Goal: Task Accomplishment & Management: Use online tool/utility

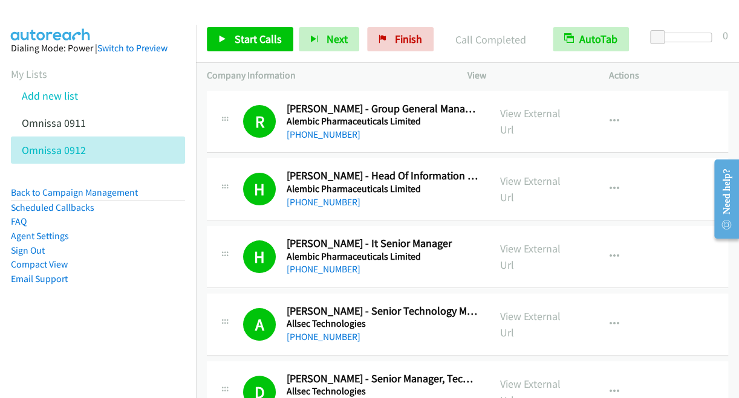
scroll to position [5150, 0]
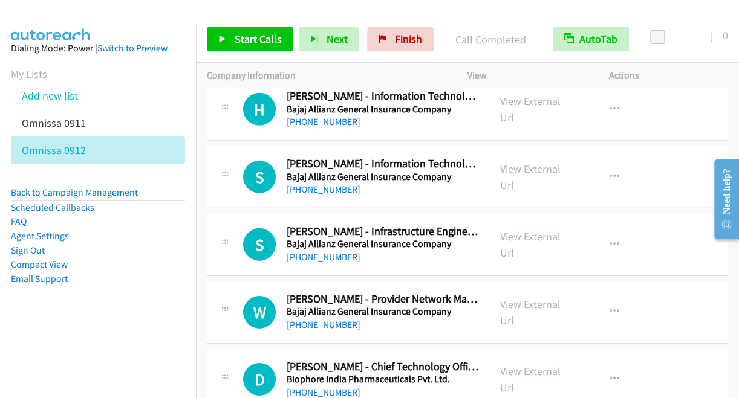
click at [147, 16] on div at bounding box center [364, 23] width 728 height 47
click at [148, 18] on div at bounding box center [364, 23] width 728 height 47
click at [611, 375] on icon "button" at bounding box center [614, 380] width 10 height 10
drag, startPoint x: 609, startPoint y: 368, endPoint x: 601, endPoint y: 368, distance: 7.9
click at [608, 371] on div at bounding box center [369, 199] width 739 height 398
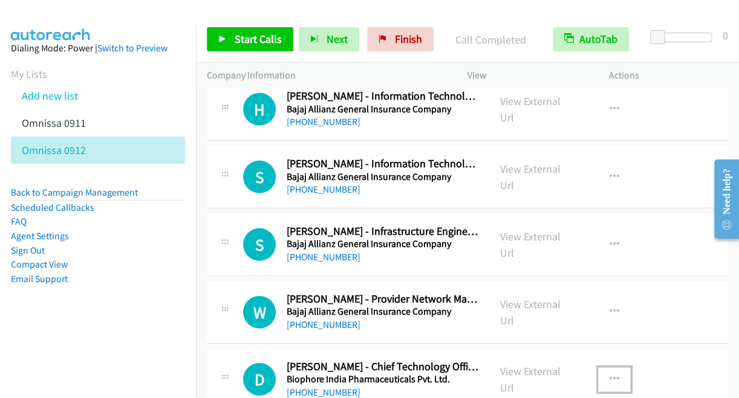
click at [609, 375] on icon "button" at bounding box center [614, 380] width 10 height 10
click at [608, 371] on div at bounding box center [369, 199] width 739 height 398
click at [609, 375] on icon "button" at bounding box center [614, 380] width 10 height 10
click at [608, 369] on div at bounding box center [369, 199] width 739 height 398
click at [94, 13] on img at bounding box center [50, 21] width 91 height 42
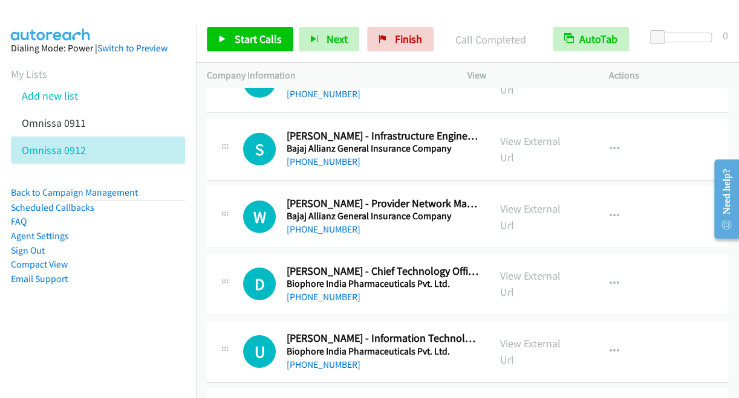
scroll to position [5247, 0]
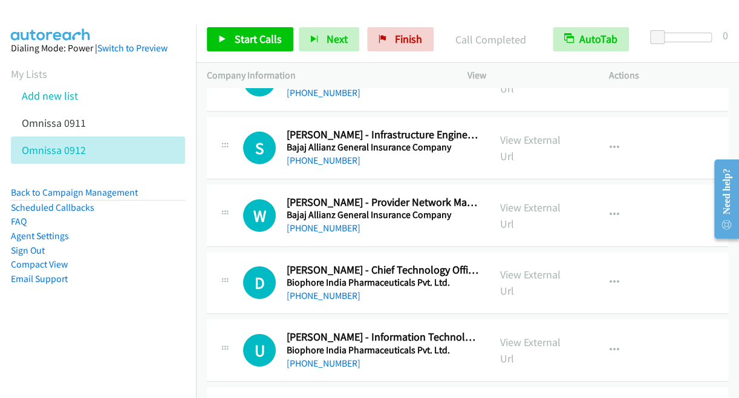
drag, startPoint x: 733, startPoint y: 379, endPoint x: 544, endPoint y: 236, distance: 237.4
click at [604, 271] on button "button" at bounding box center [614, 283] width 33 height 24
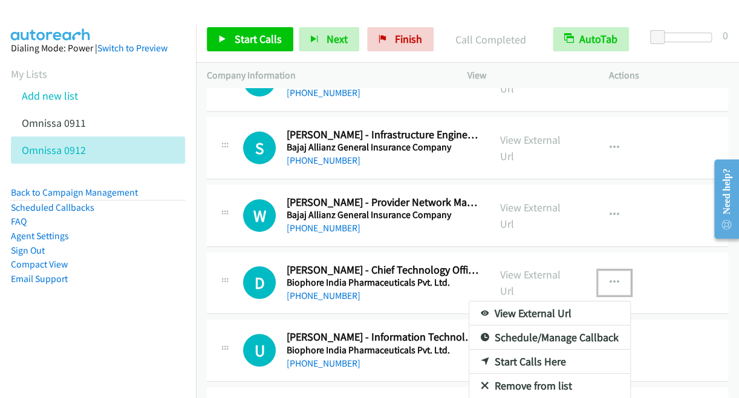
click at [521, 350] on link "Start Calls Here" at bounding box center [549, 362] width 161 height 24
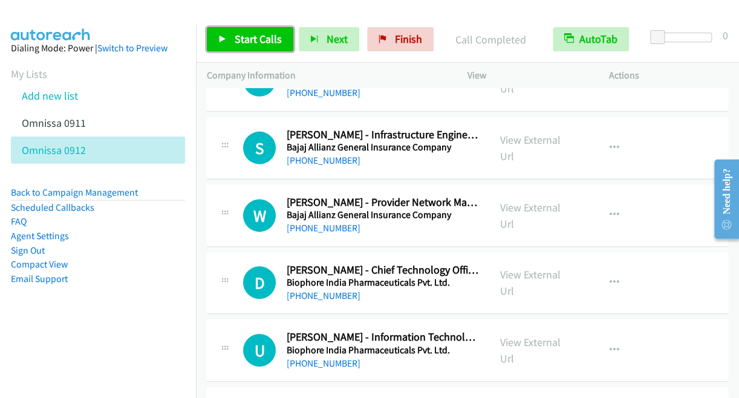
click at [231, 28] on link "Start Calls" at bounding box center [250, 39] width 86 height 24
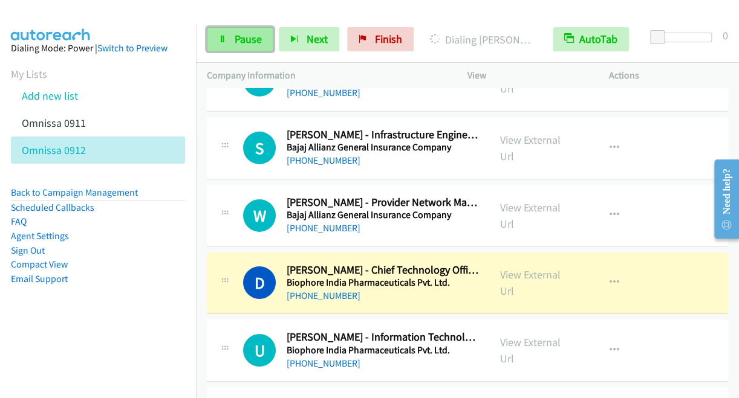
click at [252, 35] on span "Pause" at bounding box center [248, 39] width 27 height 14
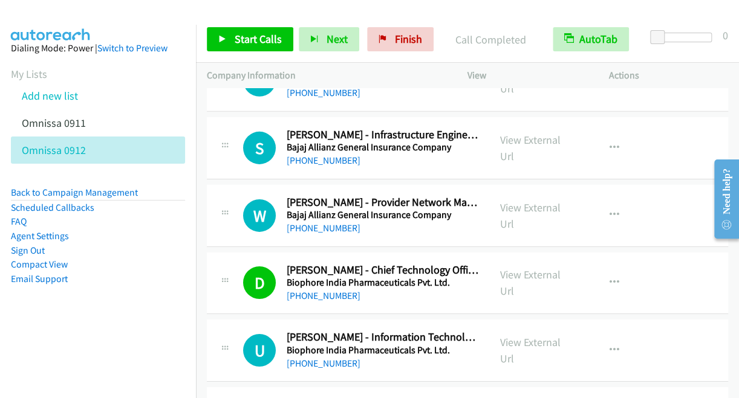
click at [114, 25] on aside "Dialing Mode: Power | Switch to Preview My Lists Add new list Omnissa 0911 Omni…" at bounding box center [98, 183] width 196 height 316
click at [264, 32] on span "Start Calls" at bounding box center [258, 39] width 47 height 14
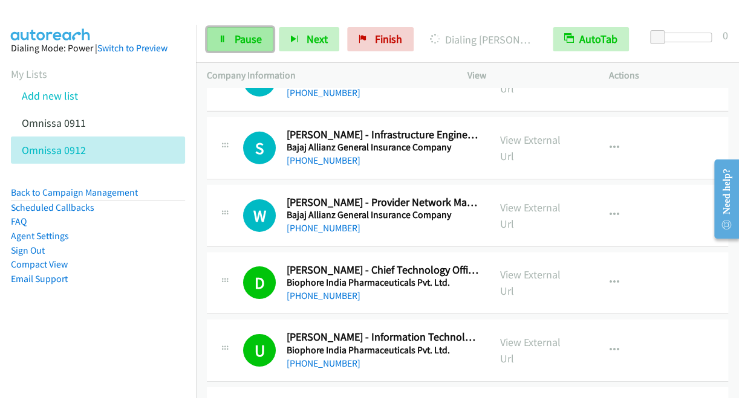
click at [236, 36] on span "Pause" at bounding box center [248, 39] width 27 height 14
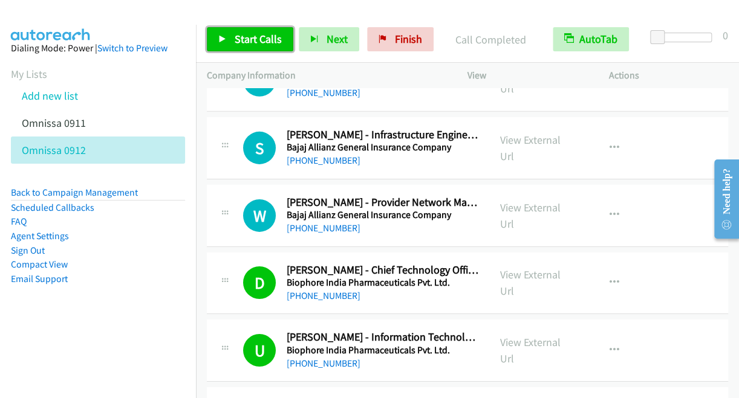
click at [264, 31] on link "Start Calls" at bounding box center [250, 39] width 86 height 24
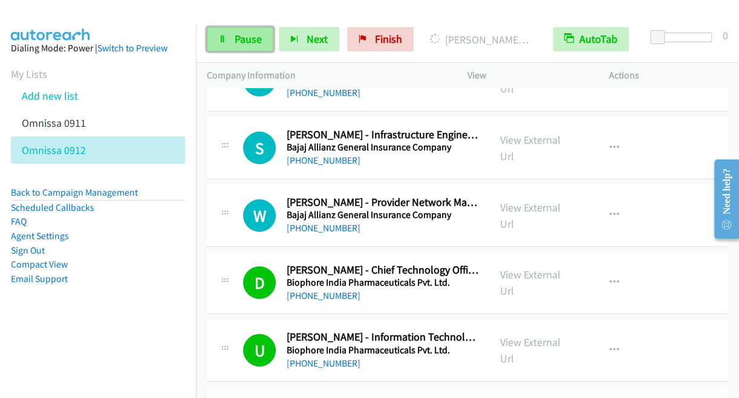
click at [257, 40] on span "Pause" at bounding box center [248, 39] width 27 height 14
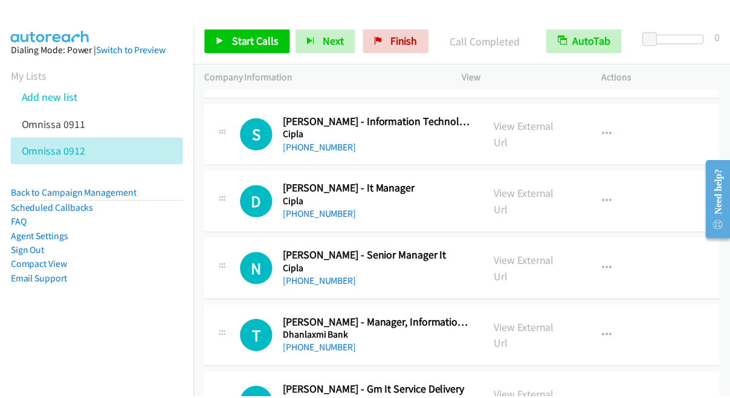
scroll to position [6900, 0]
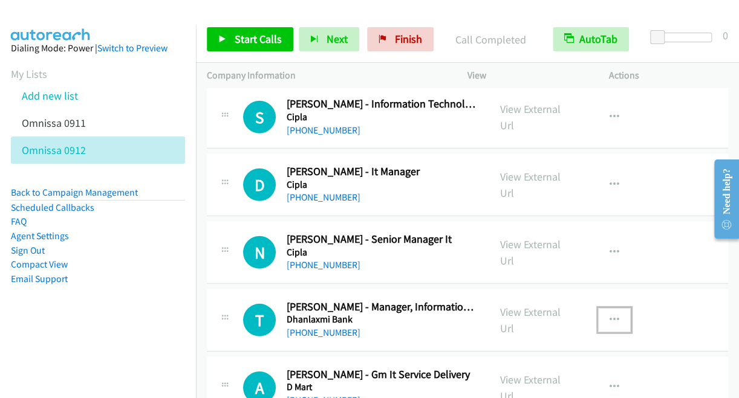
click at [609, 316] on icon "button" at bounding box center [614, 321] width 10 height 10
click at [536, 387] on link "Start Calls Here" at bounding box center [549, 399] width 161 height 24
click at [255, 41] on span "Start Calls" at bounding box center [258, 39] width 47 height 14
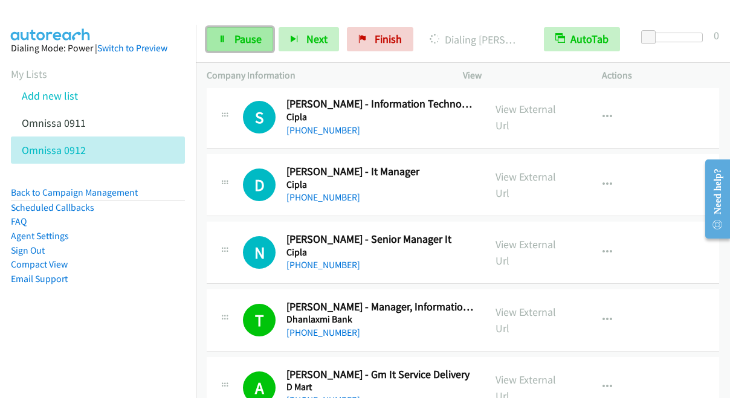
click at [245, 34] on span "Pause" at bounding box center [248, 39] width 27 height 14
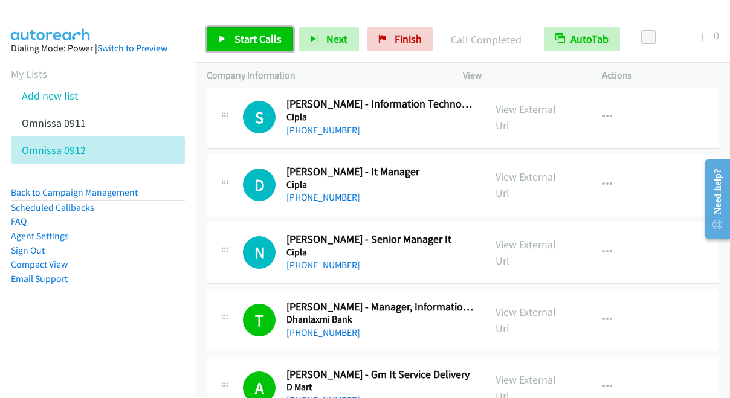
click at [251, 41] on span "Start Calls" at bounding box center [258, 39] width 47 height 14
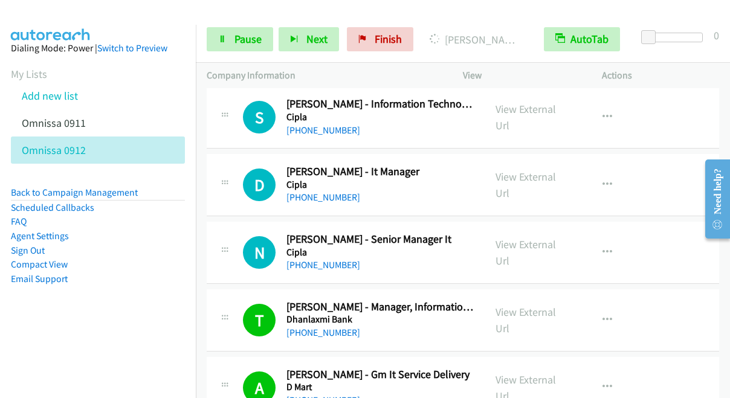
click at [137, 9] on div at bounding box center [359, 23] width 719 height 47
click at [239, 49] on link "Pause" at bounding box center [240, 39] width 67 height 24
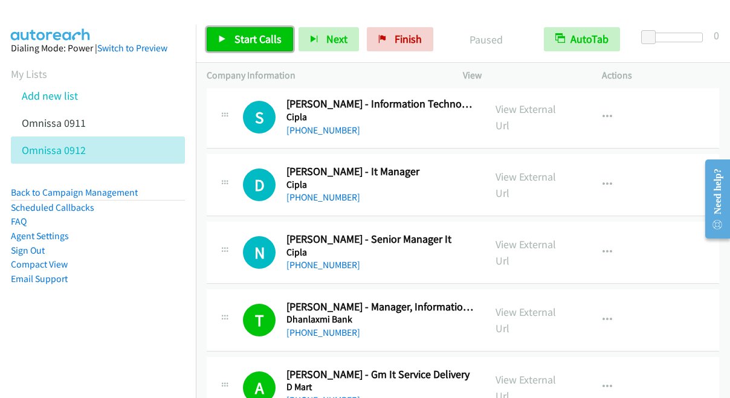
click at [274, 32] on span "Start Calls" at bounding box center [258, 39] width 47 height 14
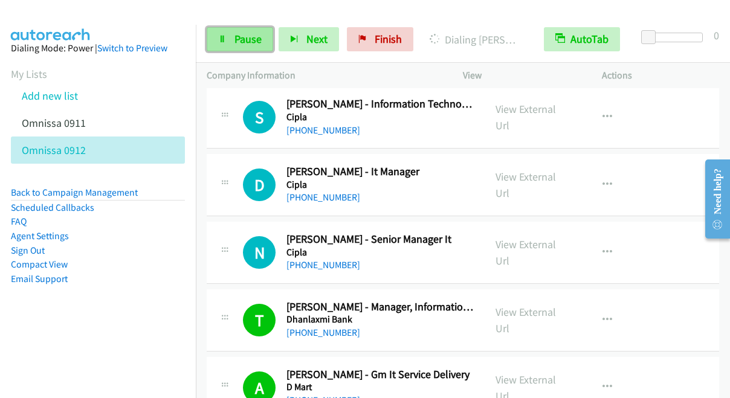
click at [235, 36] on span "Pause" at bounding box center [248, 39] width 27 height 14
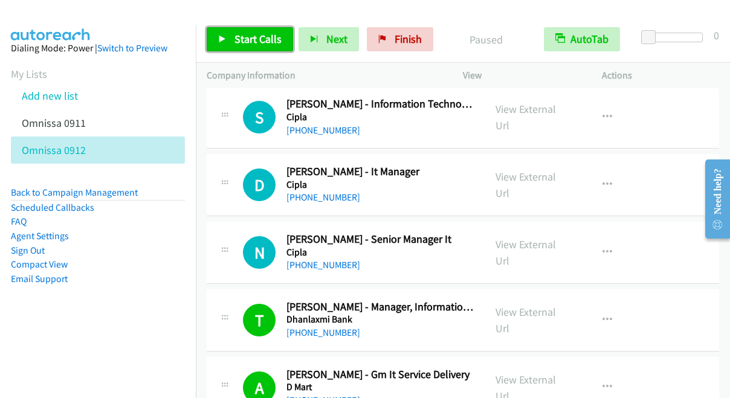
click at [239, 36] on span "Start Calls" at bounding box center [258, 39] width 47 height 14
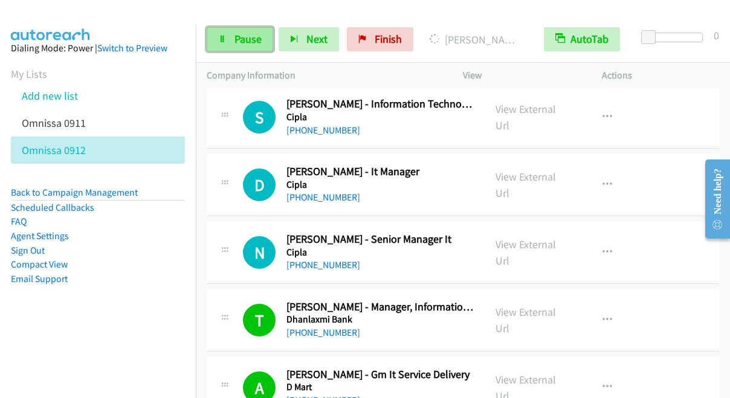
click at [249, 41] on span "Pause" at bounding box center [248, 39] width 27 height 14
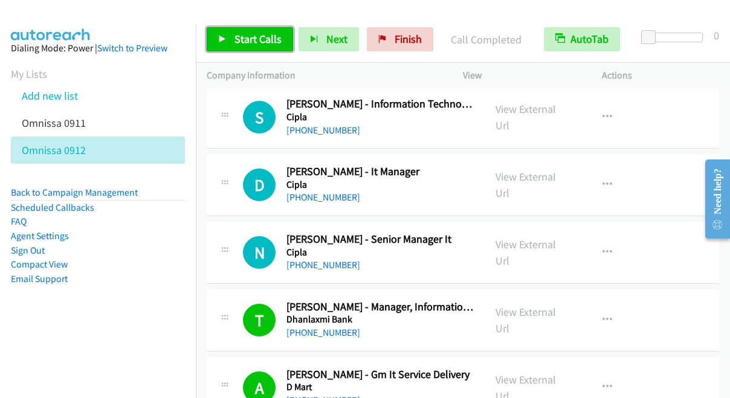
click at [254, 36] on span "Start Calls" at bounding box center [258, 39] width 47 height 14
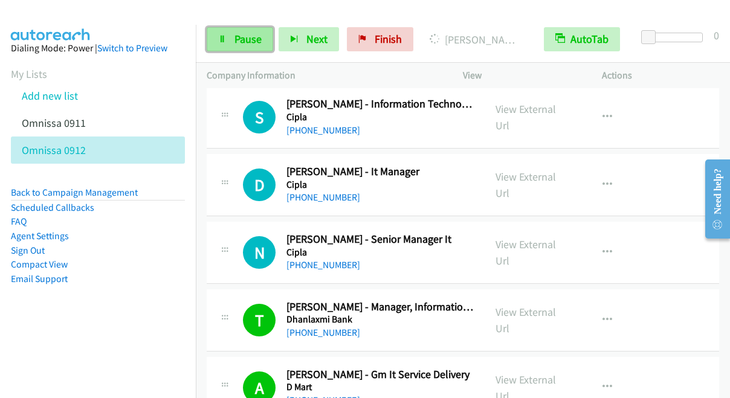
click at [250, 34] on span "Pause" at bounding box center [248, 39] width 27 height 14
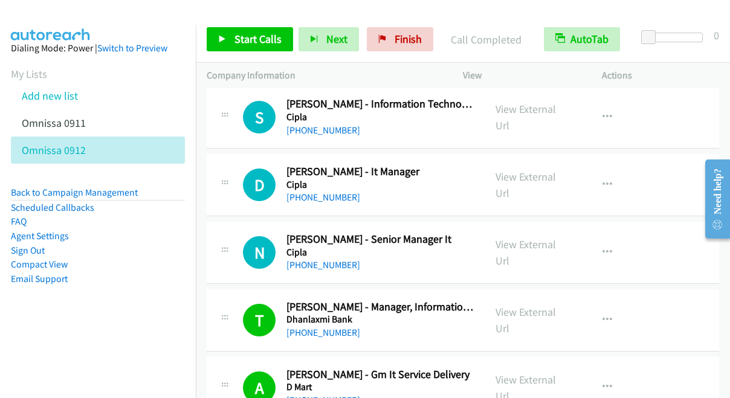
click at [137, 21] on div at bounding box center [359, 23] width 719 height 47
click at [275, 43] on span "Start Calls" at bounding box center [258, 39] width 47 height 14
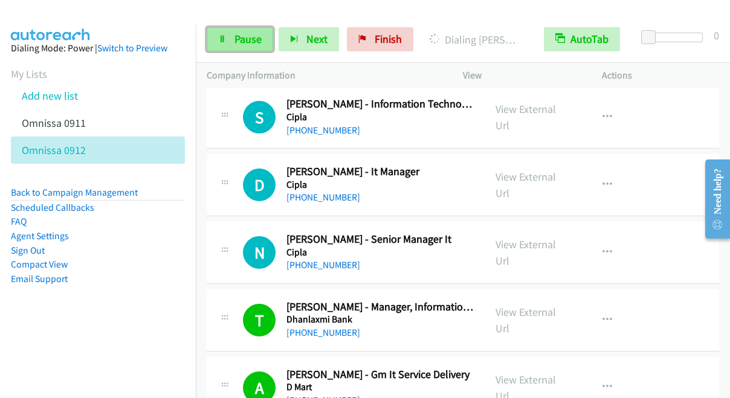
click at [230, 47] on link "Pause" at bounding box center [240, 39] width 67 height 24
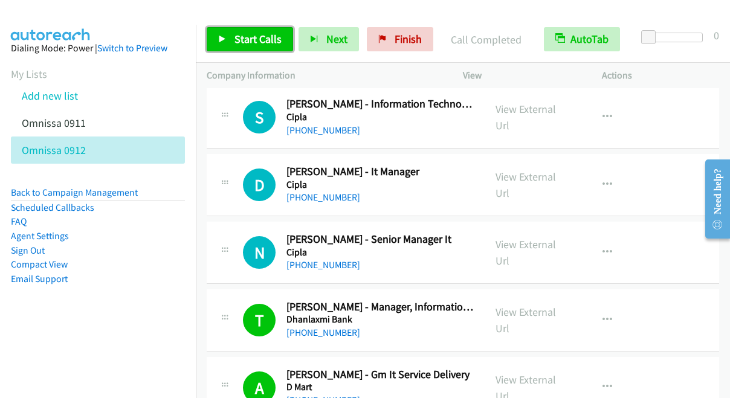
click at [261, 36] on span "Start Calls" at bounding box center [258, 39] width 47 height 14
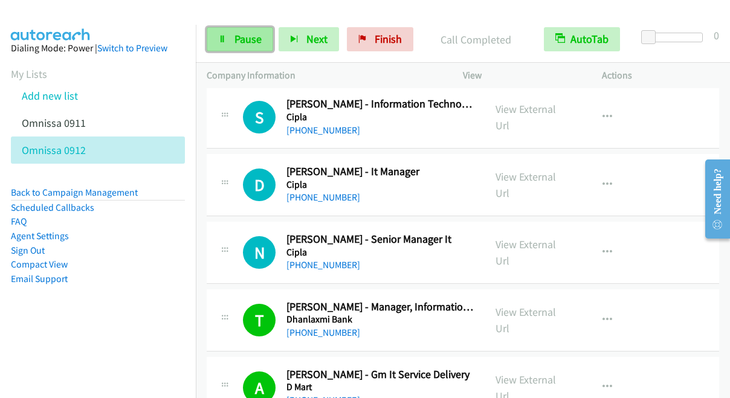
click at [241, 45] on span "Pause" at bounding box center [248, 39] width 27 height 14
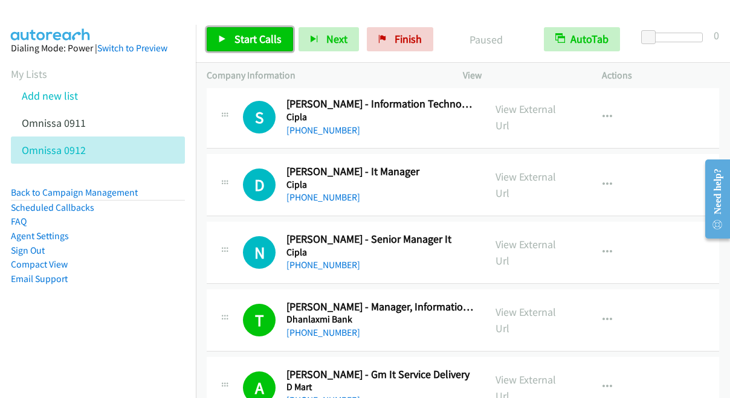
click at [244, 38] on span "Start Calls" at bounding box center [258, 39] width 47 height 14
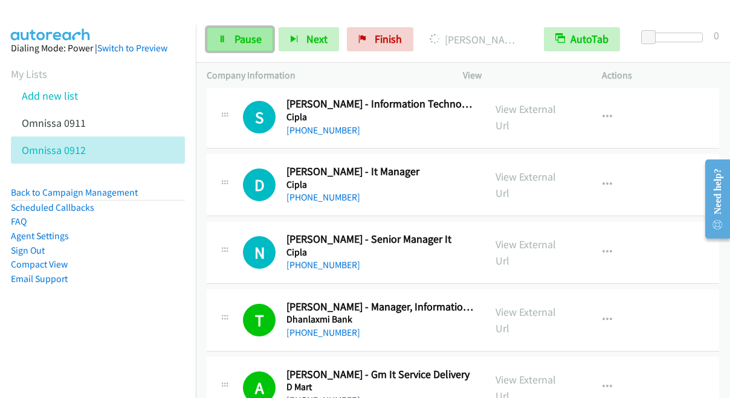
click at [225, 36] on icon at bounding box center [222, 40] width 8 height 8
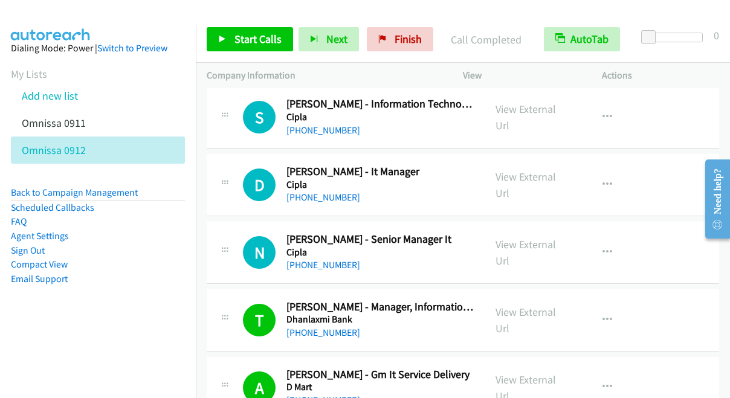
click at [138, 31] on aside "Dialing Mode: Power | Switch to Preview My Lists Add new list Omnissa 0911 Omni…" at bounding box center [98, 183] width 196 height 316
click at [249, 43] on span "Start Calls" at bounding box center [258, 39] width 47 height 14
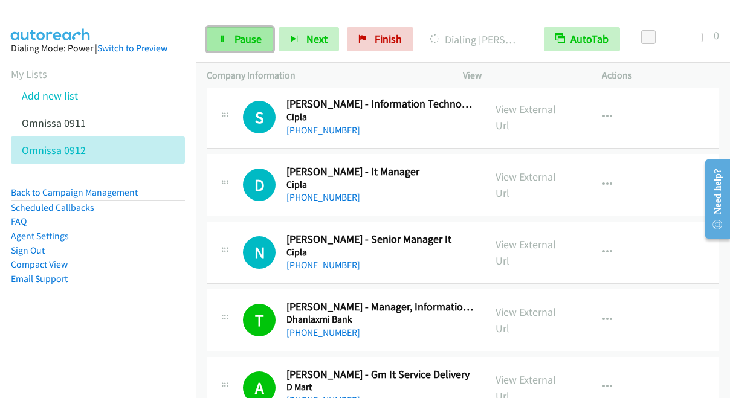
click at [228, 34] on link "Pause" at bounding box center [240, 39] width 67 height 24
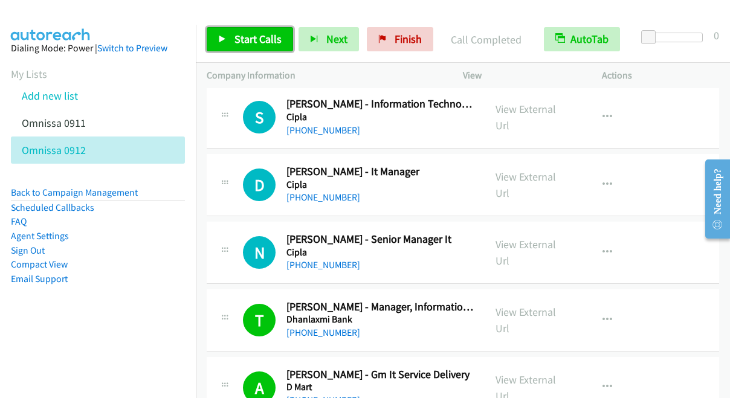
click at [247, 41] on span "Start Calls" at bounding box center [258, 39] width 47 height 14
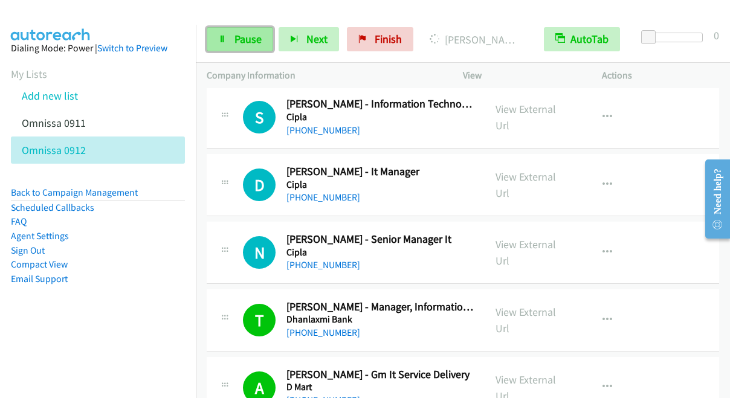
click at [232, 46] on link "Pause" at bounding box center [240, 39] width 67 height 24
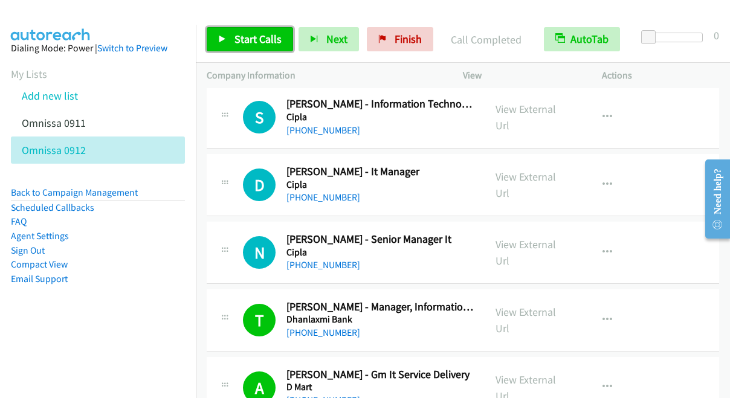
click at [238, 38] on span "Start Calls" at bounding box center [258, 39] width 47 height 14
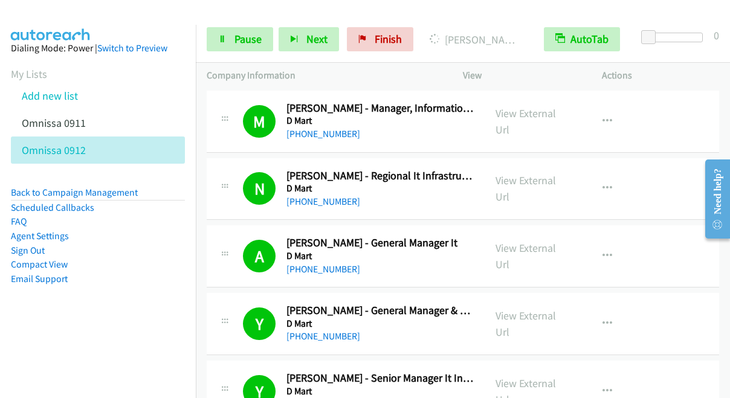
scroll to position [7512, 0]
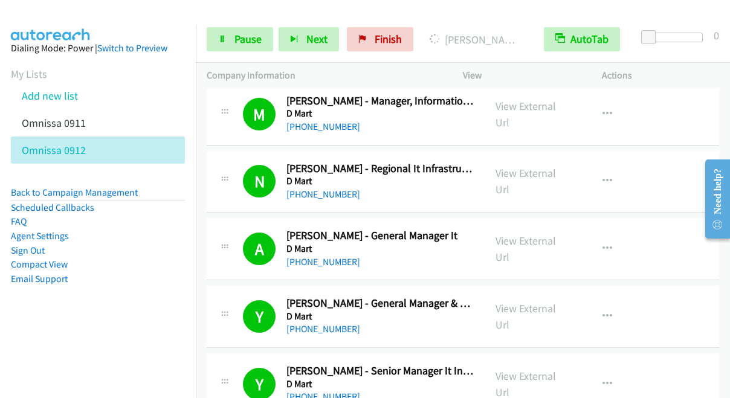
drag, startPoint x: 726, startPoint y: 244, endPoint x: 733, endPoint y: 356, distance: 111.4
click at [730, 247] on html "Need help? Resource Center AutoReach Help Help Get the help you need from our k…" at bounding box center [713, 199] width 34 height 96
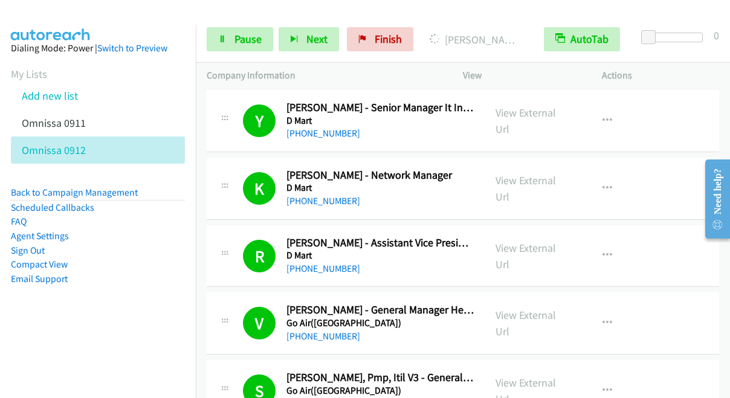
drag, startPoint x: 724, startPoint y: 244, endPoint x: 716, endPoint y: 78, distance: 165.9
click at [716, 151] on html "Need help? Resource Center AutoReach Help Help Get the help you need from our k…" at bounding box center [713, 199] width 34 height 96
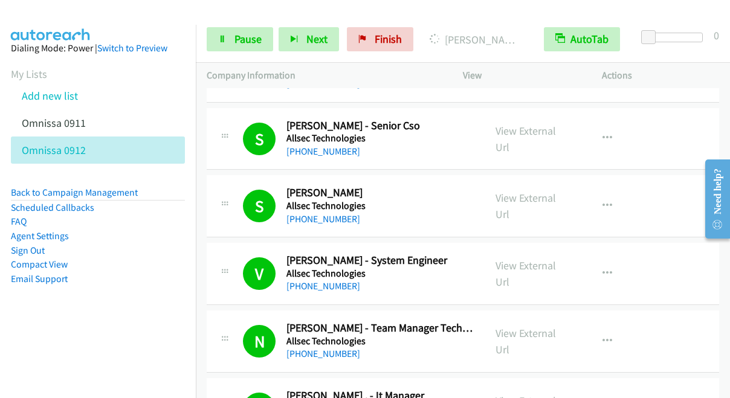
scroll to position [0, 0]
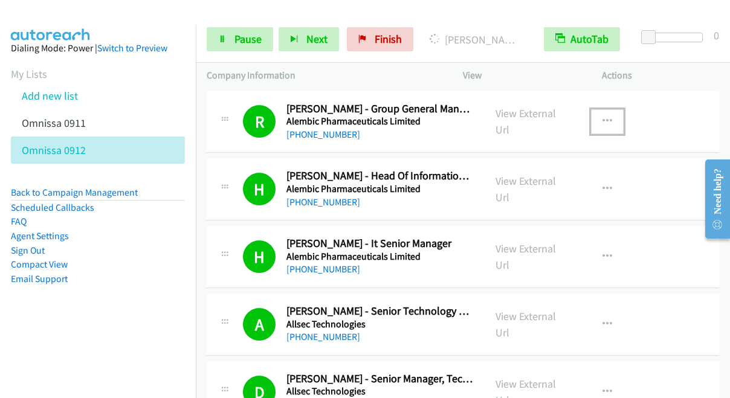
click at [603, 120] on icon "button" at bounding box center [608, 122] width 10 height 10
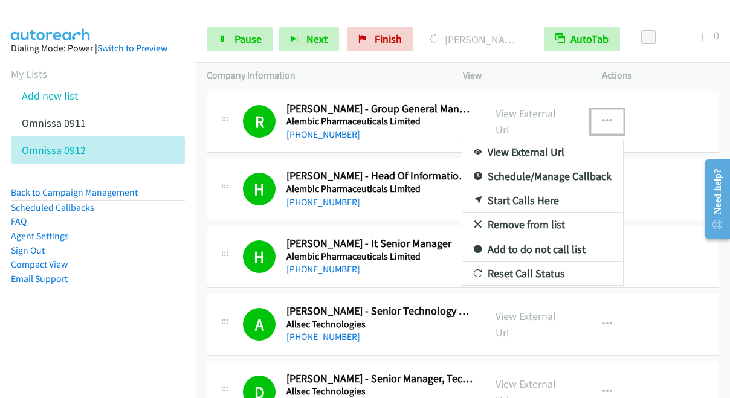
click at [510, 271] on link "Reset Call Status" at bounding box center [543, 274] width 161 height 24
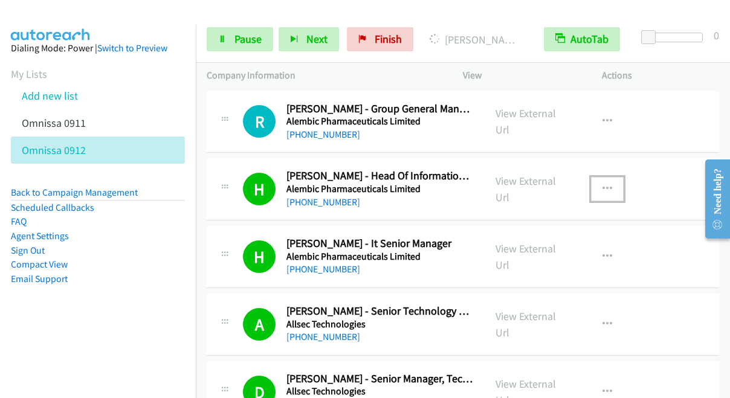
click at [595, 190] on button "button" at bounding box center [607, 189] width 33 height 24
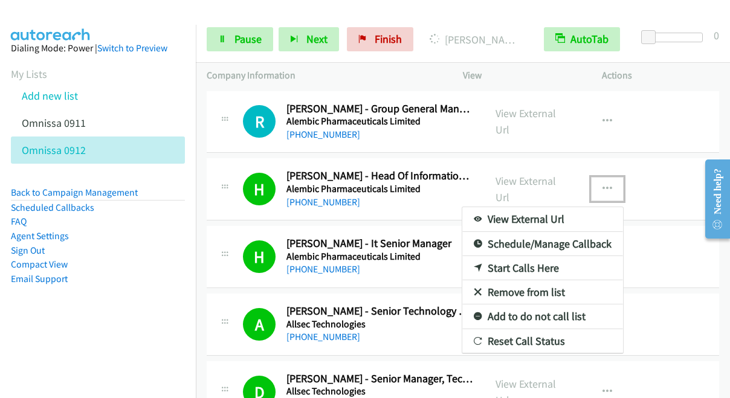
click at [508, 340] on link "Reset Call Status" at bounding box center [543, 342] width 161 height 24
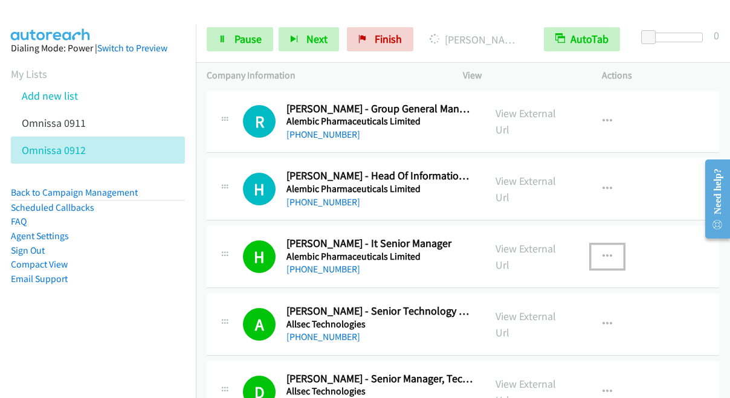
click at [605, 247] on button "button" at bounding box center [607, 257] width 33 height 24
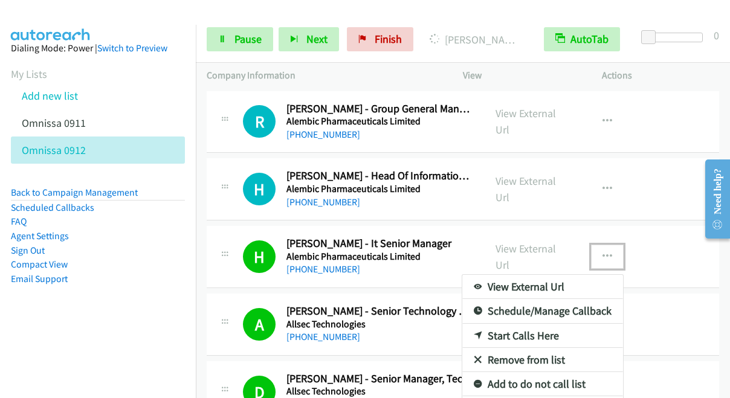
scroll to position [107, 0]
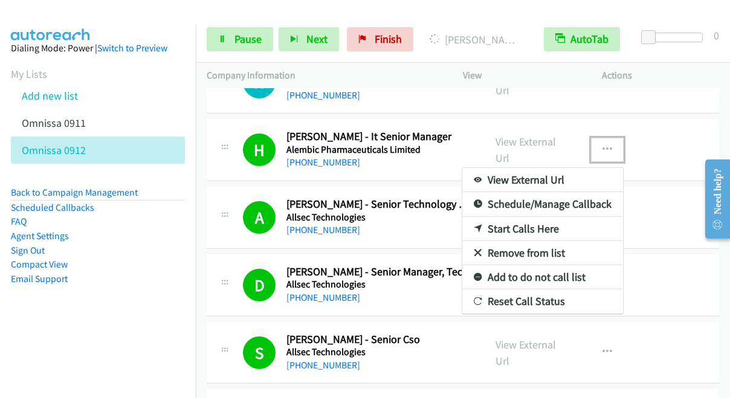
click at [505, 296] on link "Reset Call Status" at bounding box center [543, 302] width 161 height 24
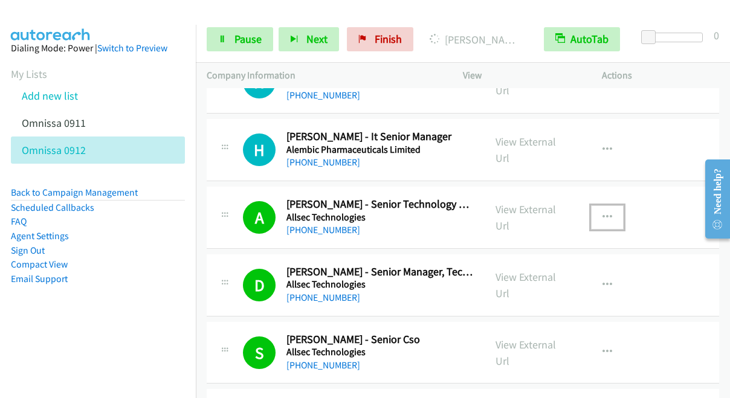
click at [603, 218] on icon "button" at bounding box center [608, 218] width 10 height 10
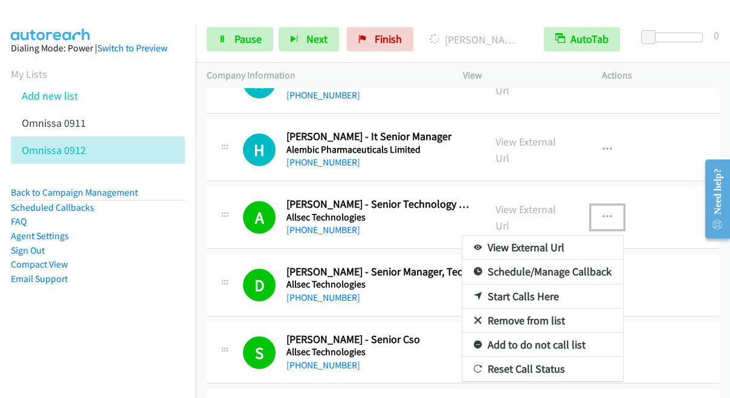
click at [527, 369] on link "Reset Call Status" at bounding box center [543, 369] width 161 height 24
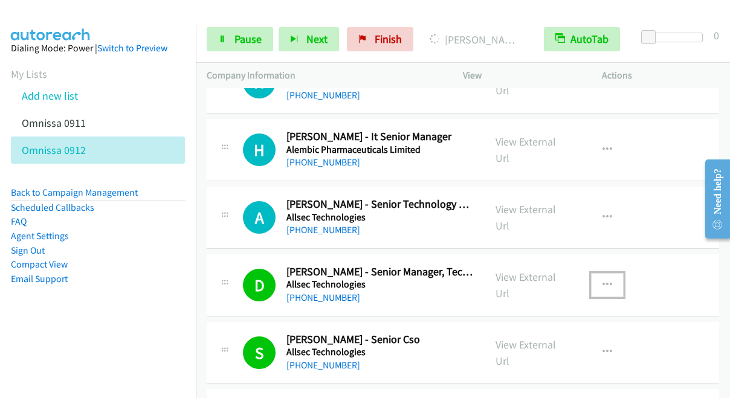
click at [603, 284] on icon "button" at bounding box center [608, 286] width 10 height 10
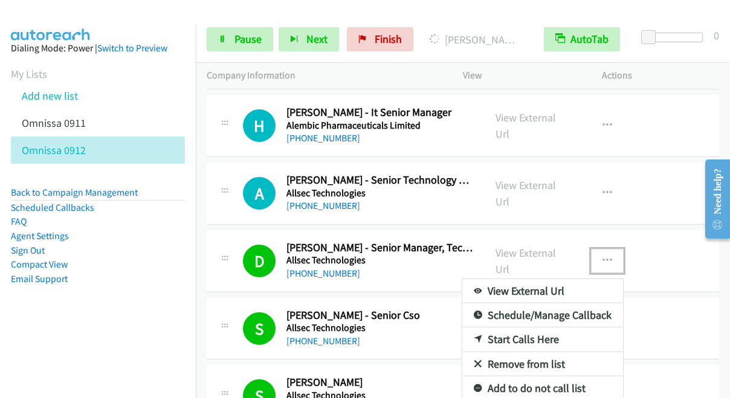
scroll to position [155, 0]
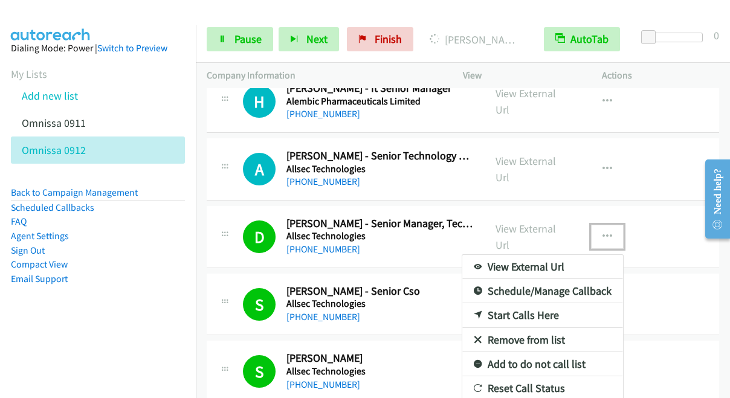
click at [547, 386] on link "Reset Call Status" at bounding box center [543, 389] width 161 height 24
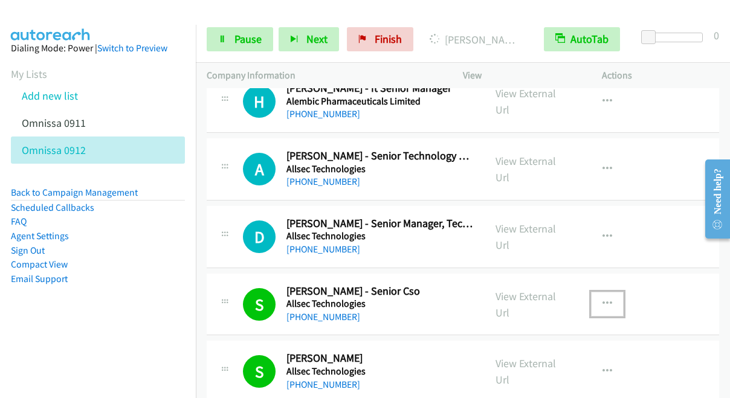
click at [600, 294] on button "button" at bounding box center [607, 304] width 33 height 24
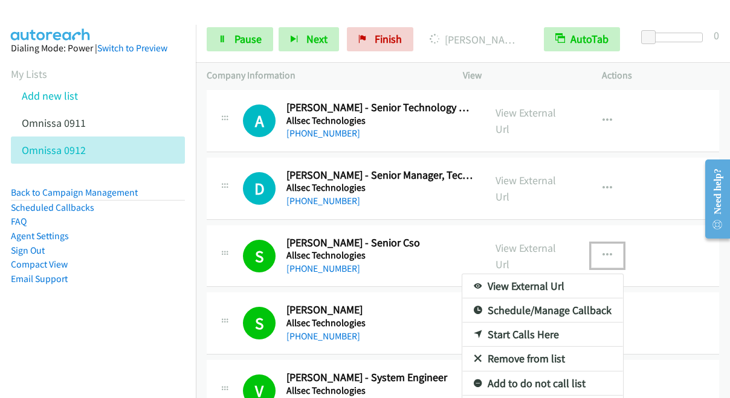
scroll to position [228, 0]
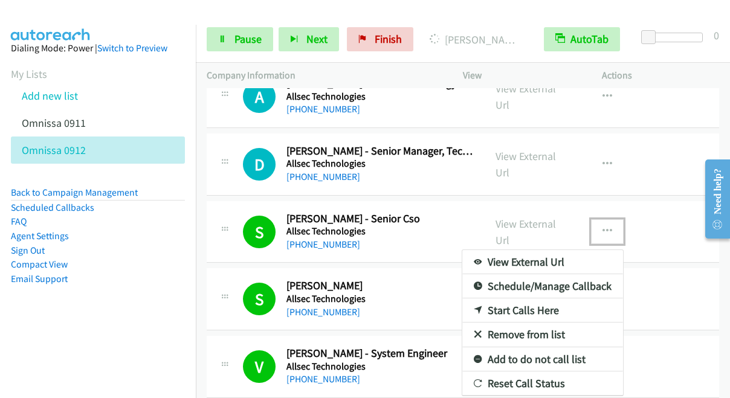
click at [549, 380] on link "Reset Call Status" at bounding box center [543, 384] width 161 height 24
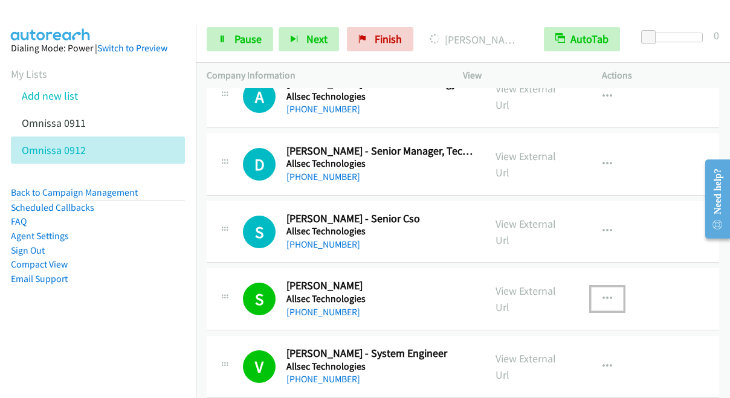
click at [603, 294] on icon "button" at bounding box center [608, 299] width 10 height 10
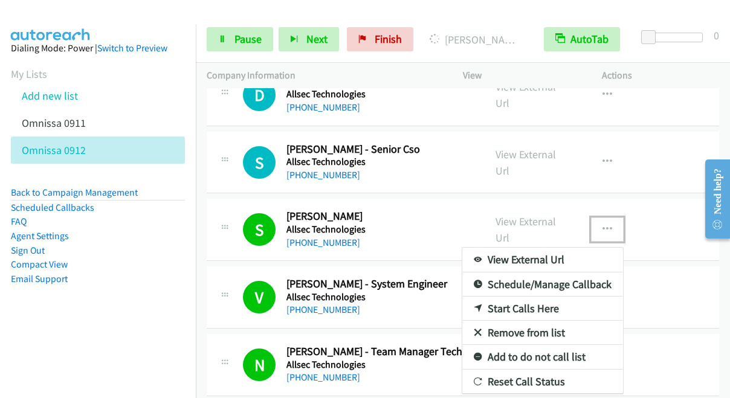
scroll to position [300, 0]
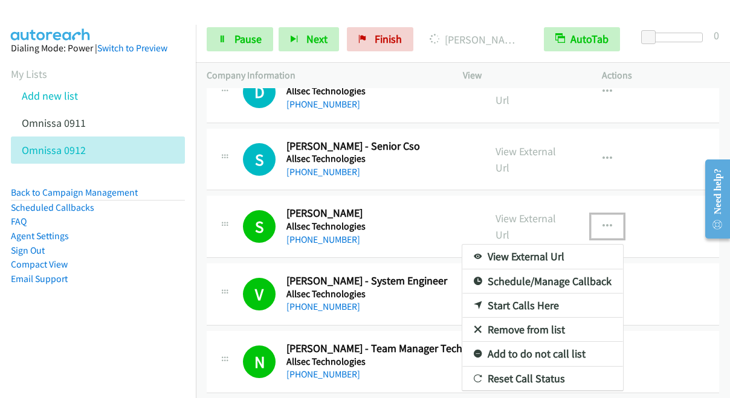
click at [529, 373] on link "Reset Call Status" at bounding box center [543, 379] width 161 height 24
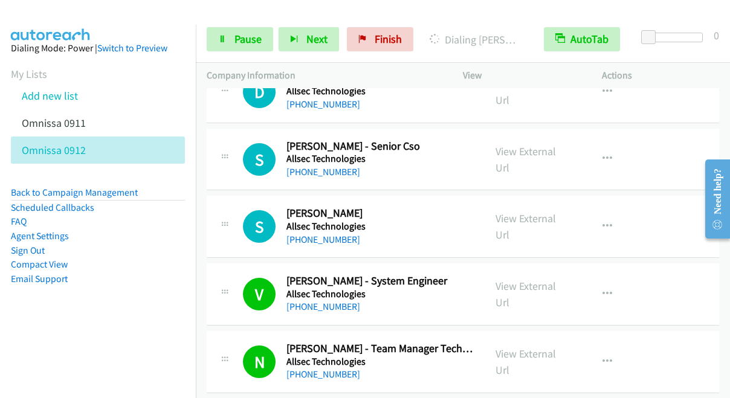
click at [136, 26] on aside "Dialing Mode: Power | Switch to Preview My Lists Add new list Omnissa 0911 Omni…" at bounding box center [98, 183] width 196 height 316
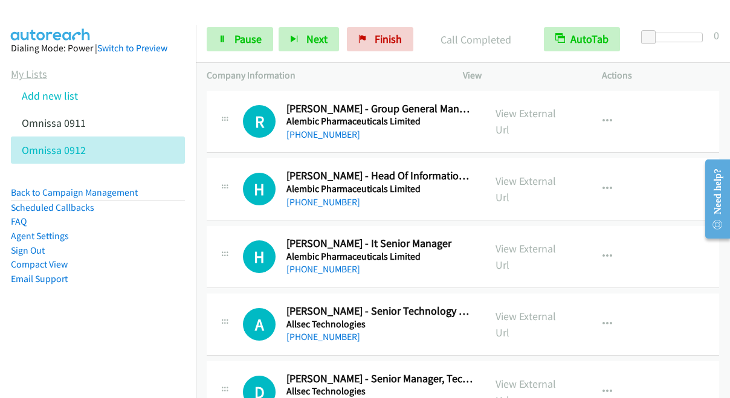
click at [21, 73] on link "My Lists" at bounding box center [29, 74] width 36 height 14
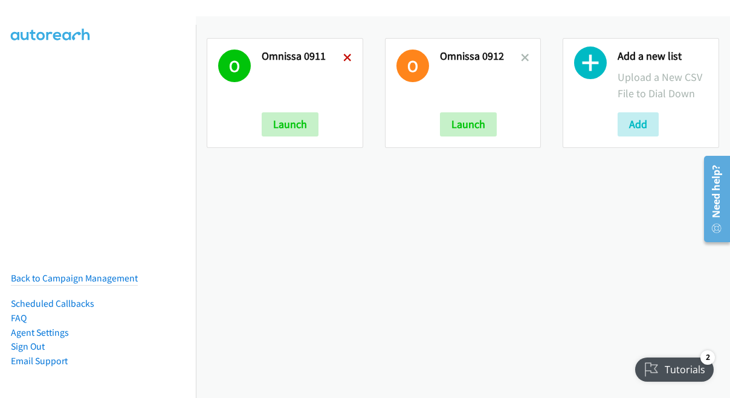
click at [346, 54] on icon at bounding box center [347, 58] width 8 height 8
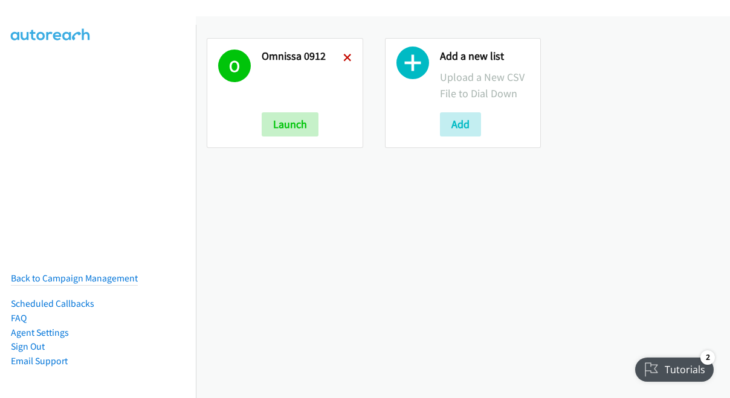
click at [343, 54] on icon at bounding box center [347, 58] width 8 height 8
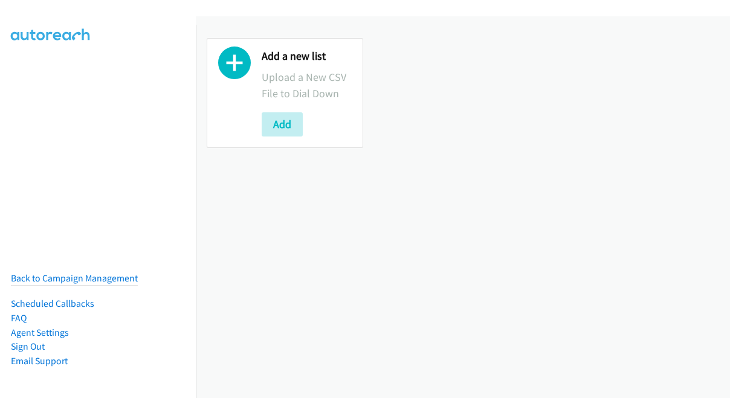
click at [308, 123] on div "Add" at bounding box center [307, 124] width 90 height 24
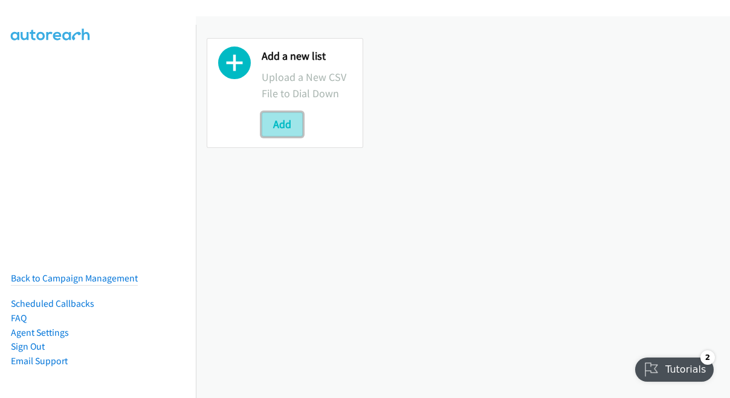
click at [286, 126] on button "Add" at bounding box center [282, 124] width 41 height 24
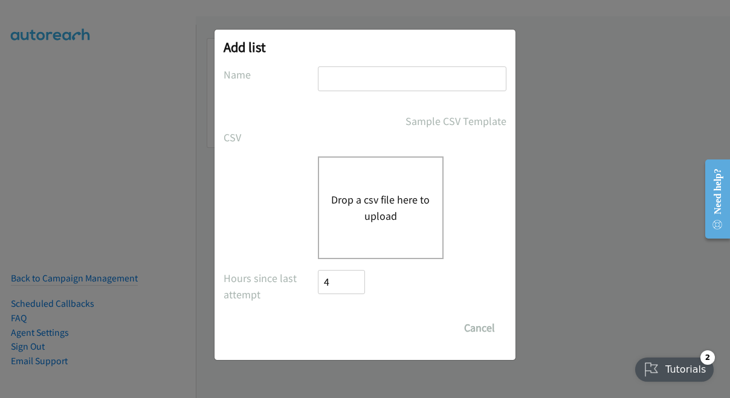
click at [365, 197] on button "Drop a csv file here to upload" at bounding box center [380, 208] width 99 height 33
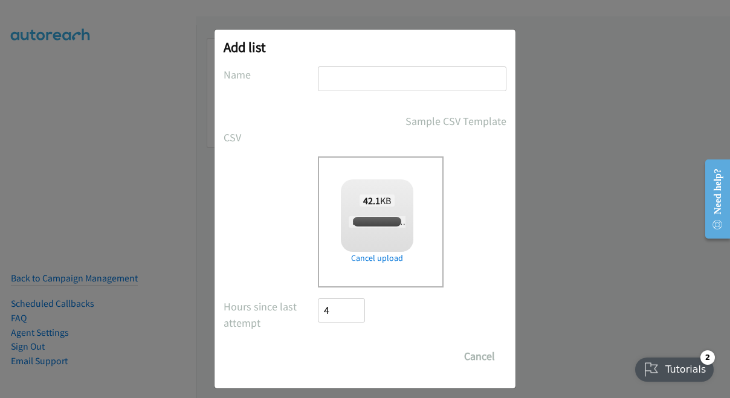
checkbox input "true"
click at [362, 84] on input "text" at bounding box center [412, 79] width 189 height 25
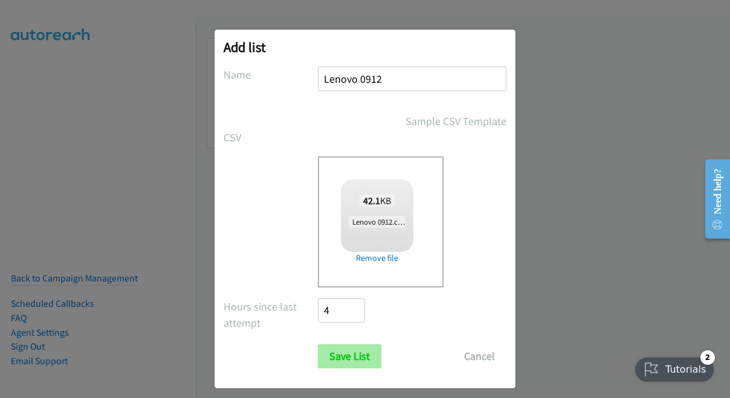
type input "Lenovo 0912"
click at [351, 348] on input "Save List" at bounding box center [349, 357] width 63 height 24
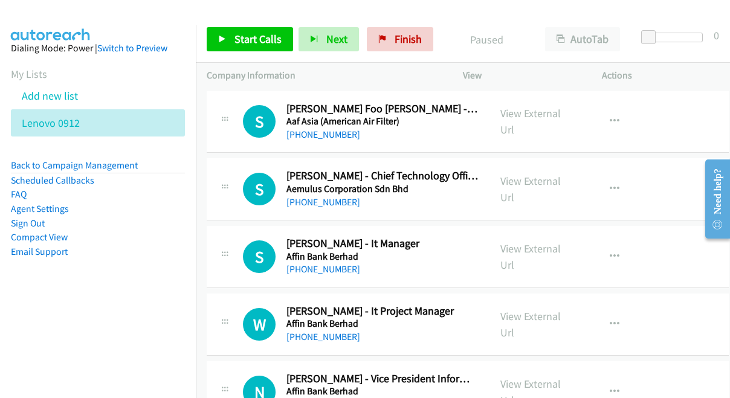
click at [143, 17] on div at bounding box center [359, 23] width 719 height 47
click at [249, 36] on span "Start Calls" at bounding box center [258, 39] width 47 height 14
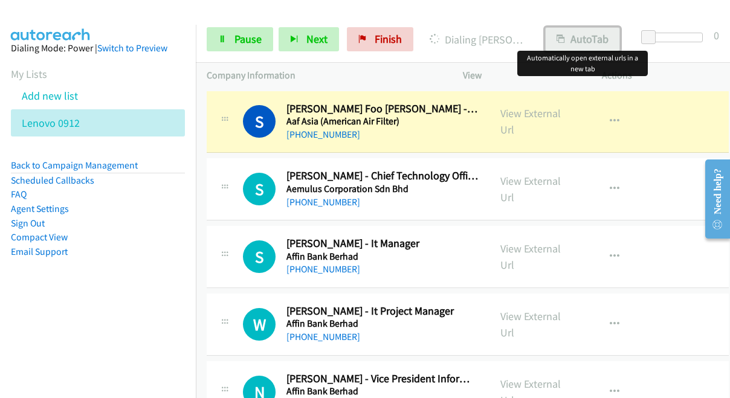
click at [580, 50] on body "Start Calls Pause Next Finish Dialing [PERSON_NAME] Foo [PERSON_NAME] - Manager…" at bounding box center [365, 28] width 730 height 57
click at [578, 44] on button "AutoTab" at bounding box center [582, 39] width 75 height 24
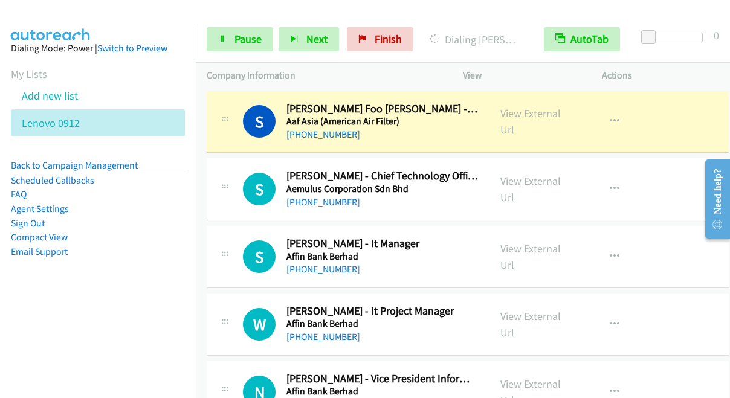
click at [137, 10] on div at bounding box center [359, 23] width 719 height 47
click at [551, 125] on link "View External Url" at bounding box center [531, 121] width 60 height 30
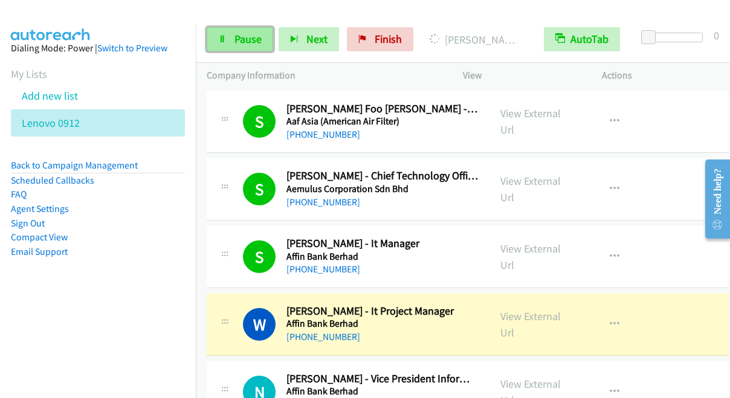
click at [246, 32] on span "Pause" at bounding box center [248, 39] width 27 height 14
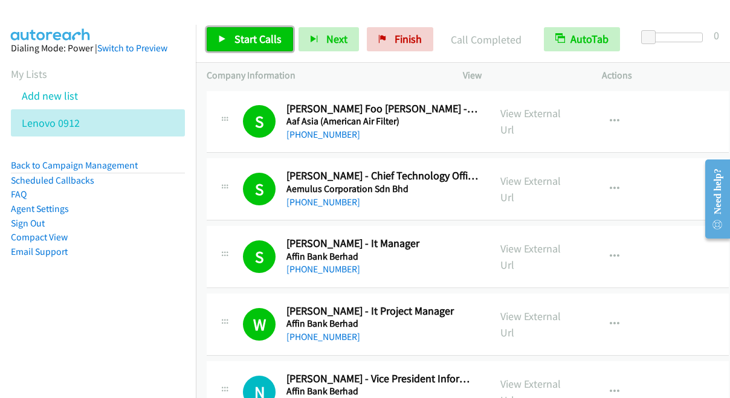
click at [264, 36] on span "Start Calls" at bounding box center [258, 39] width 47 height 14
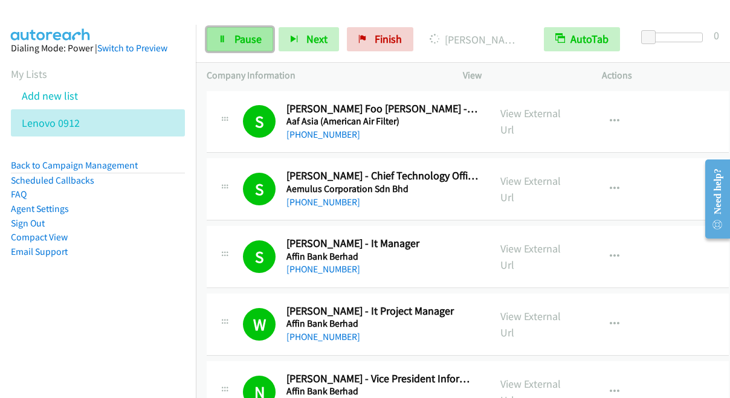
click at [245, 43] on span "Pause" at bounding box center [248, 39] width 27 height 14
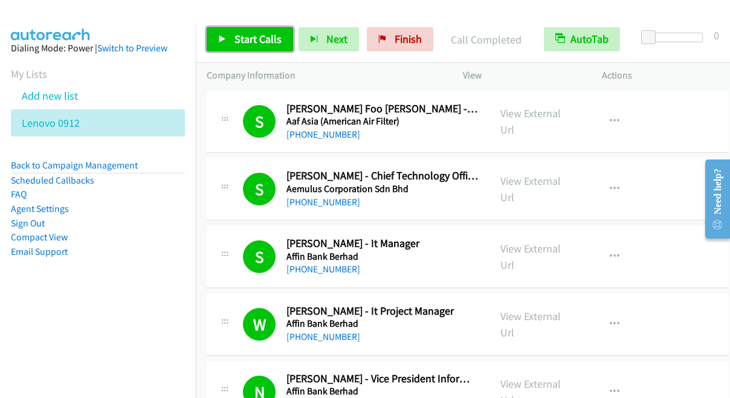
click at [239, 38] on span "Start Calls" at bounding box center [258, 39] width 47 height 14
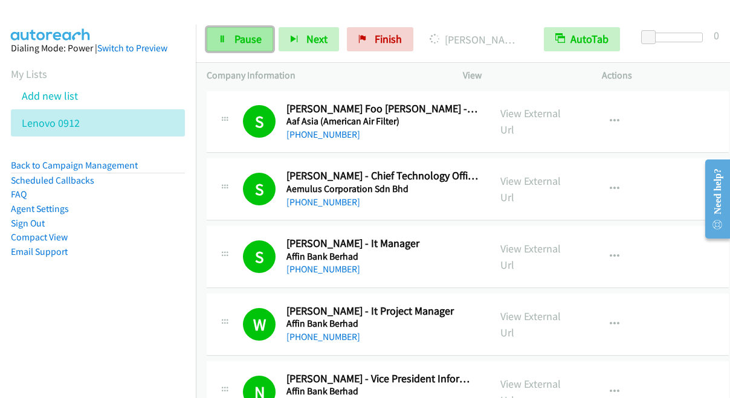
click at [250, 37] on span "Pause" at bounding box center [248, 39] width 27 height 14
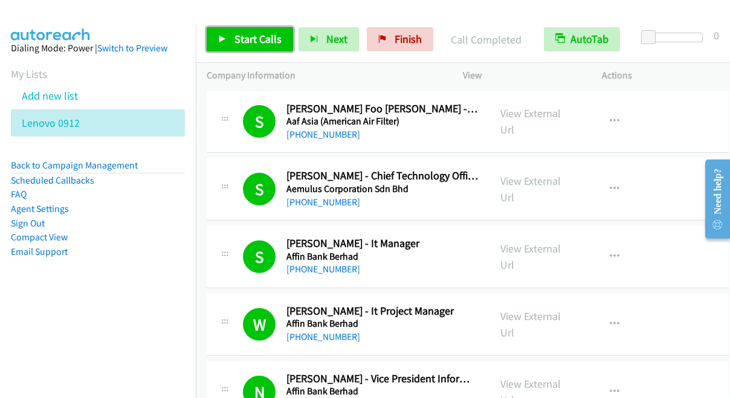
click at [261, 31] on link "Start Calls" at bounding box center [250, 39] width 86 height 24
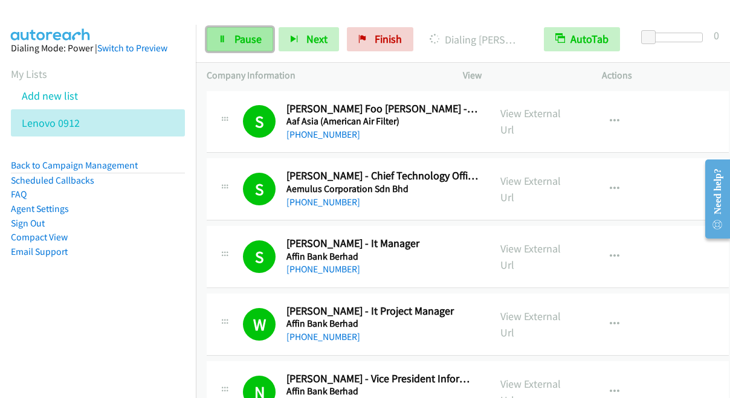
click at [227, 39] on link "Pause" at bounding box center [240, 39] width 67 height 24
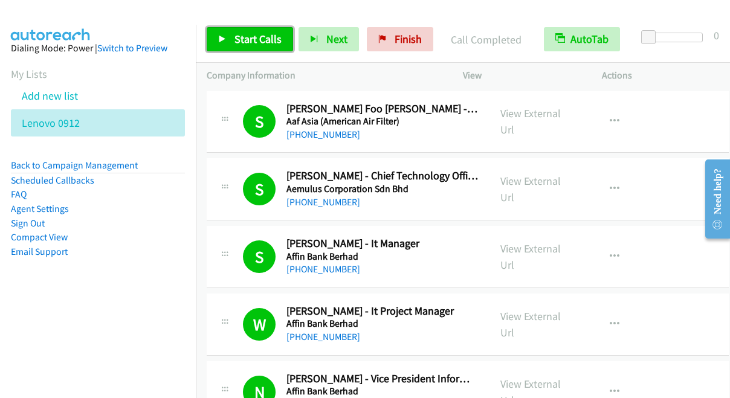
click at [270, 39] on span "Start Calls" at bounding box center [258, 39] width 47 height 14
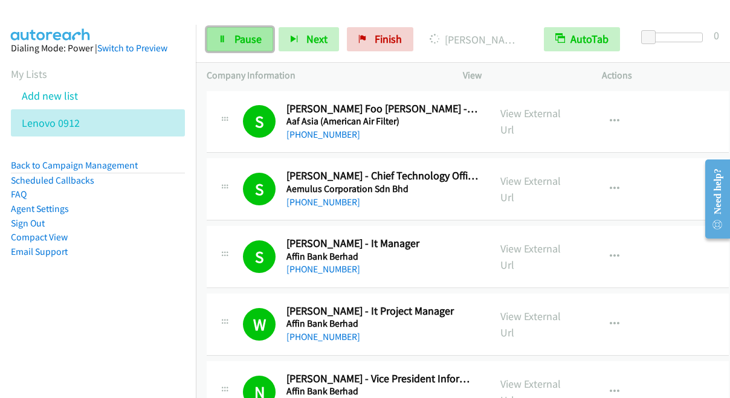
click at [241, 41] on span "Pause" at bounding box center [248, 39] width 27 height 14
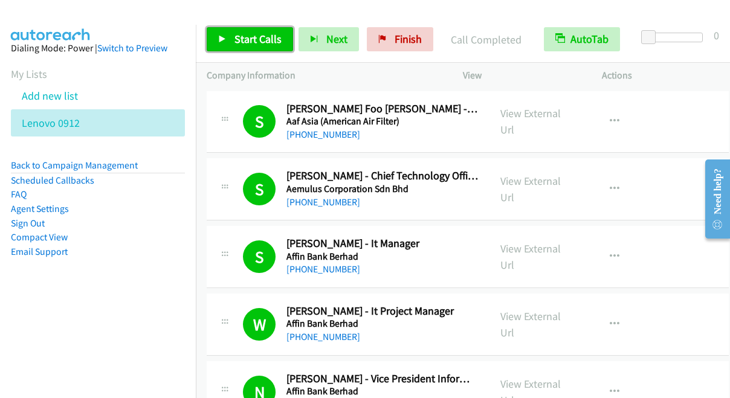
click at [253, 33] on span "Start Calls" at bounding box center [258, 39] width 47 height 14
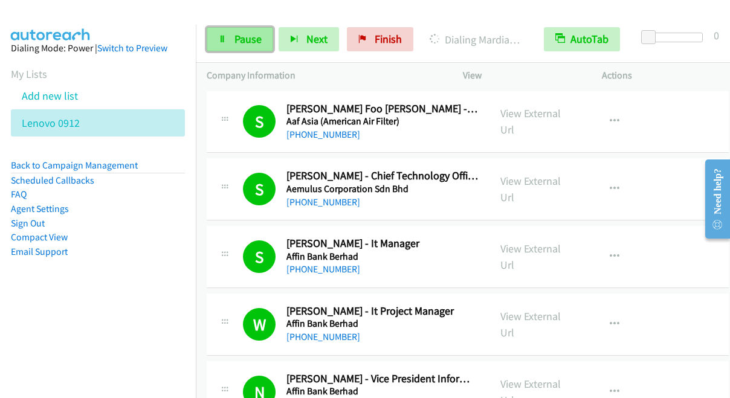
click at [247, 39] on span "Pause" at bounding box center [248, 39] width 27 height 14
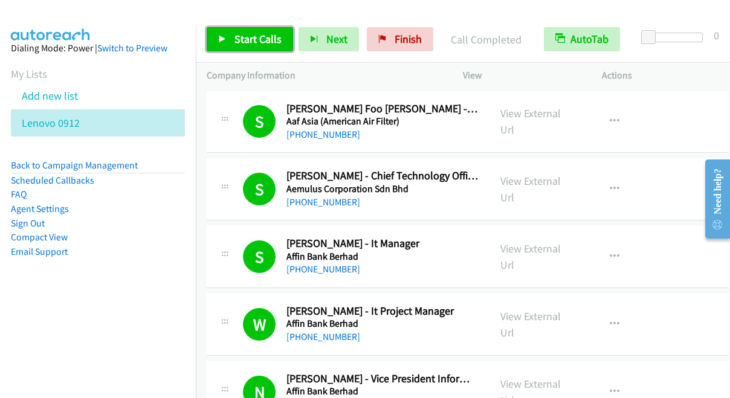
click at [248, 42] on span "Start Calls" at bounding box center [258, 39] width 47 height 14
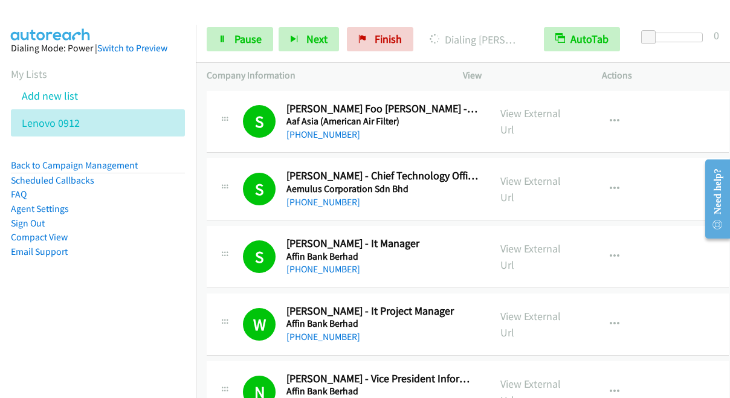
click at [204, 10] on div at bounding box center [359, 23] width 719 height 47
click at [239, 34] on span "Pause" at bounding box center [248, 39] width 27 height 14
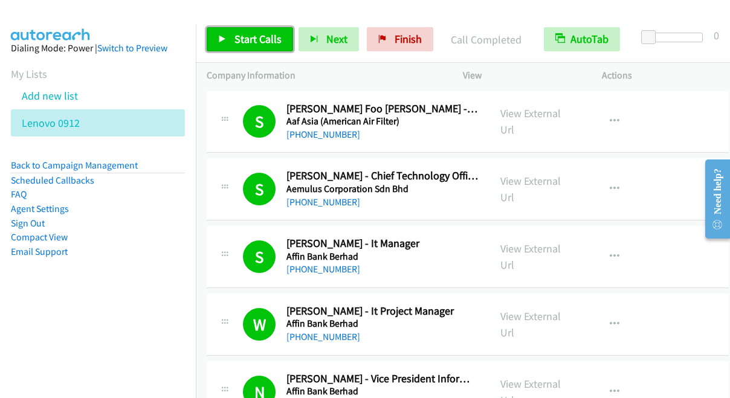
click at [259, 34] on span "Start Calls" at bounding box center [258, 39] width 47 height 14
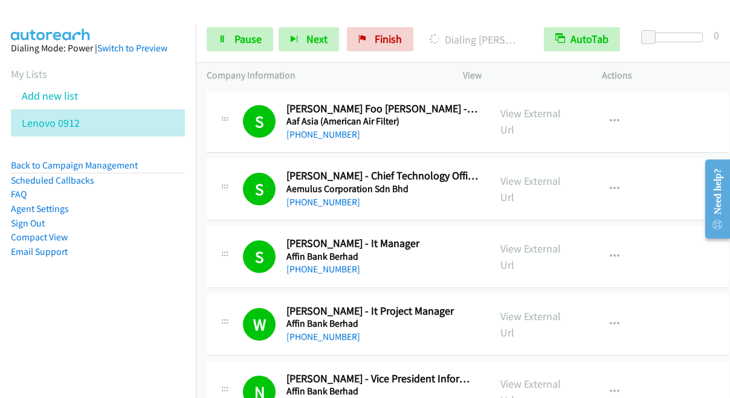
click at [77, 15] on img at bounding box center [50, 21] width 91 height 42
click at [236, 41] on span "Pause" at bounding box center [248, 39] width 27 height 14
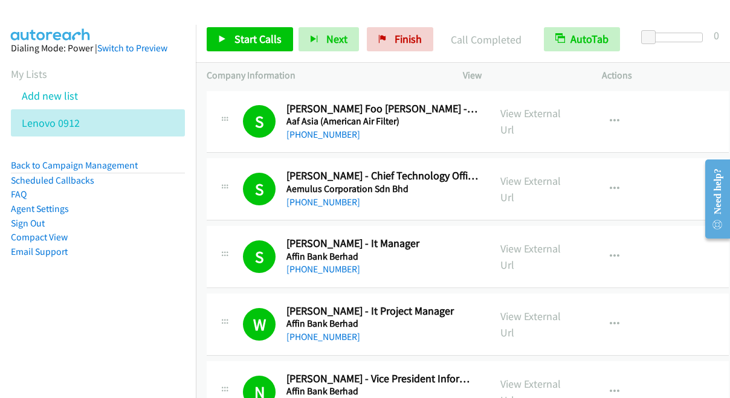
click at [152, 13] on div at bounding box center [359, 23] width 719 height 47
click at [272, 40] on span "Start Calls" at bounding box center [258, 39] width 47 height 14
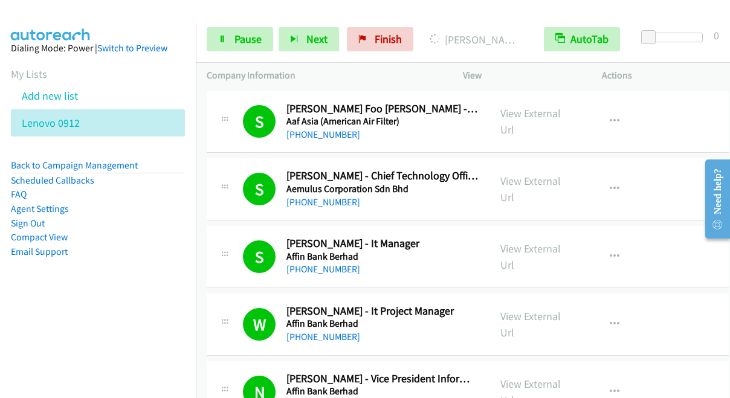
click at [91, 11] on img at bounding box center [50, 21] width 91 height 42
click at [203, 20] on div "Start Calls Pause Next Finish [PERSON_NAME] - Head Of It AutoTab AutoTab 0" at bounding box center [463, 39] width 534 height 47
click at [232, 39] on link "Pause" at bounding box center [240, 39] width 67 height 24
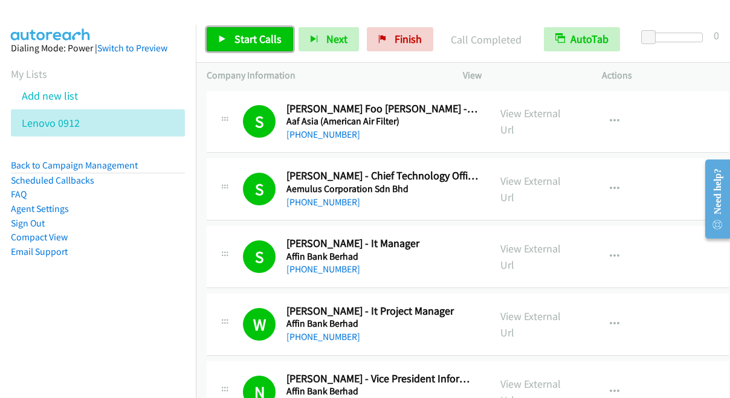
click at [213, 37] on link "Start Calls" at bounding box center [250, 39] width 86 height 24
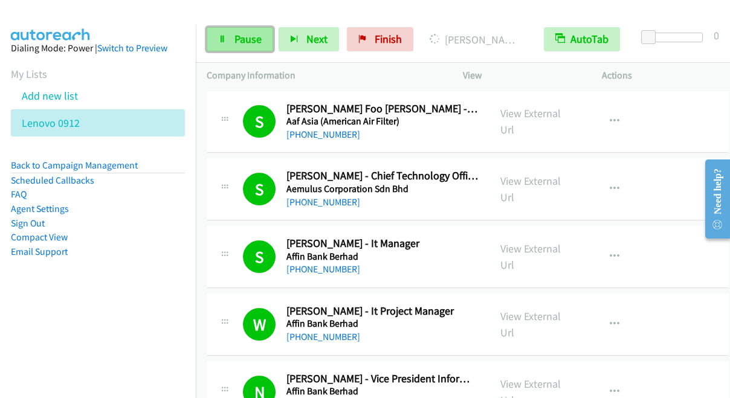
click at [235, 48] on link "Pause" at bounding box center [240, 39] width 67 height 24
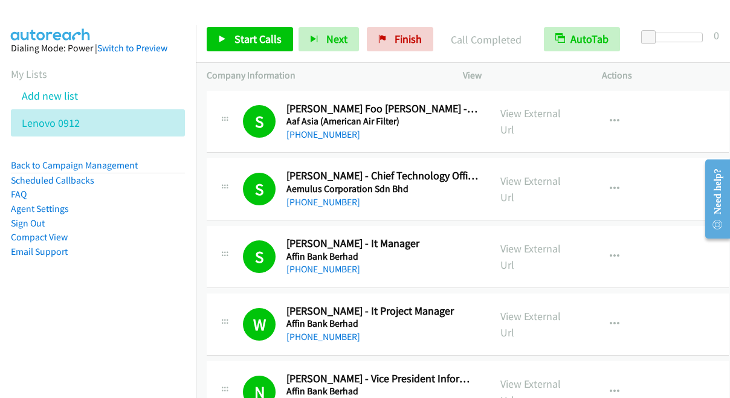
click at [157, 11] on div at bounding box center [359, 23] width 719 height 47
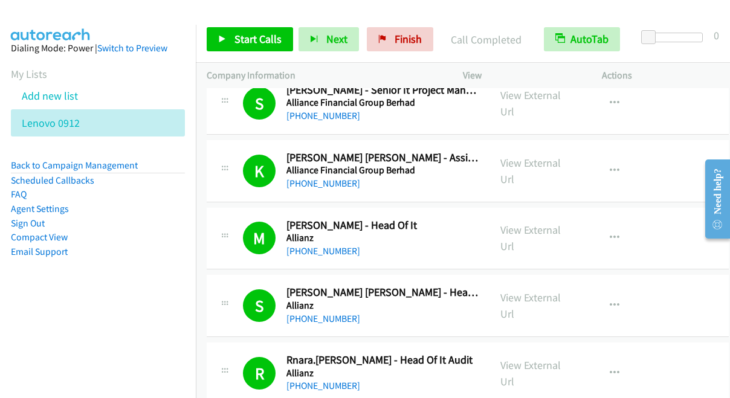
scroll to position [2411, 0]
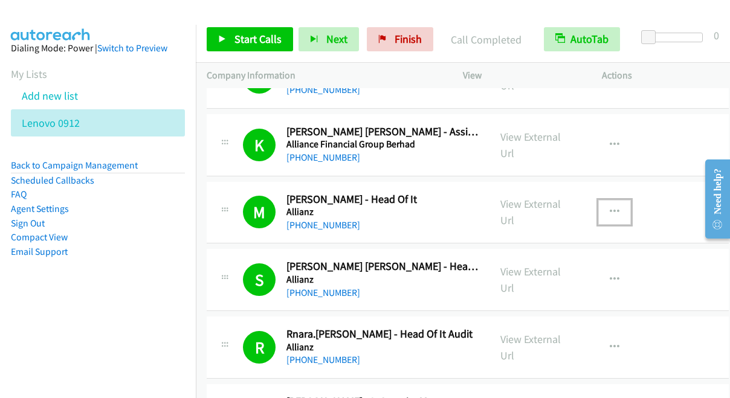
click at [614, 209] on icon "button" at bounding box center [615, 212] width 10 height 10
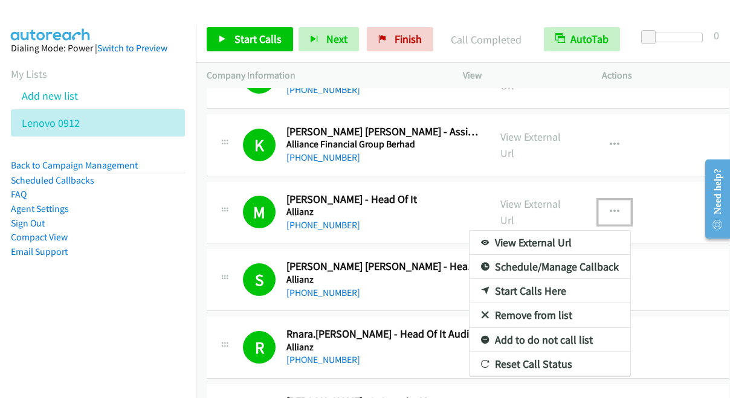
click at [505, 290] on link "Start Calls Here" at bounding box center [550, 291] width 161 height 24
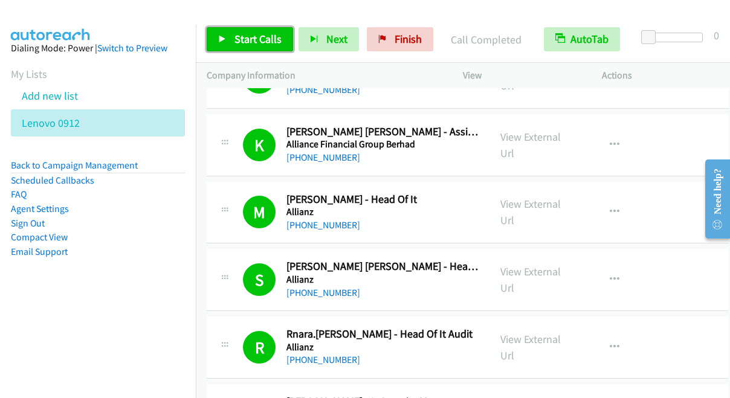
click at [264, 47] on link "Start Calls" at bounding box center [250, 39] width 86 height 24
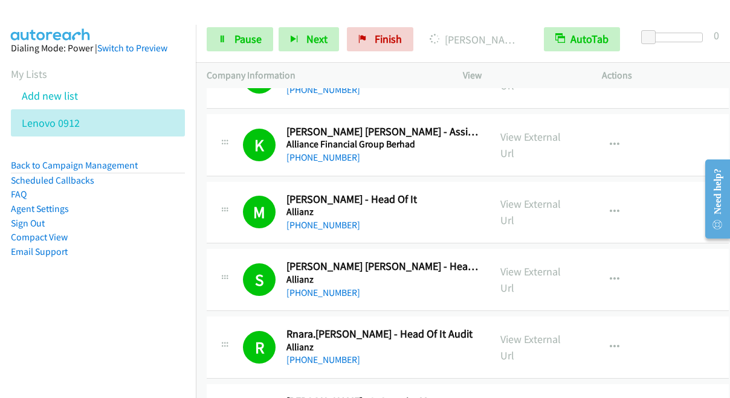
click at [203, 19] on div "Start Calls Pause Next Finish [PERSON_NAME] - Chief Information Officer AutoTab…" at bounding box center [463, 39] width 534 height 47
click at [264, 36] on link "Pause" at bounding box center [240, 39] width 67 height 24
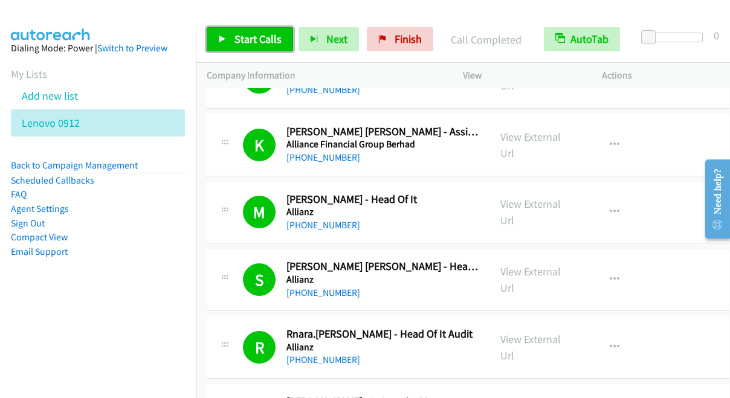
click at [249, 37] on span "Start Calls" at bounding box center [258, 39] width 47 height 14
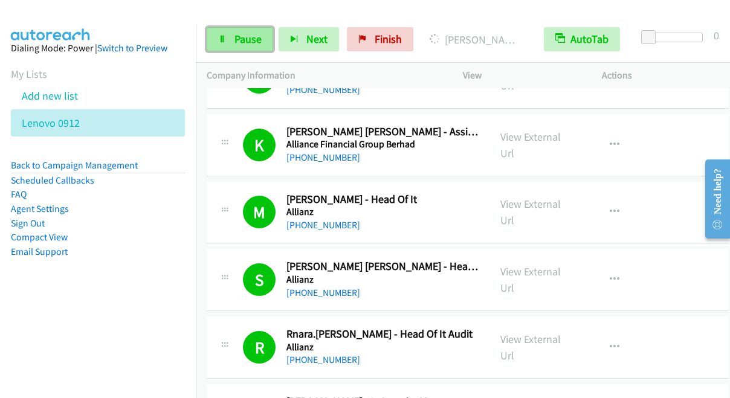
click at [233, 42] on link "Pause" at bounding box center [240, 39] width 67 height 24
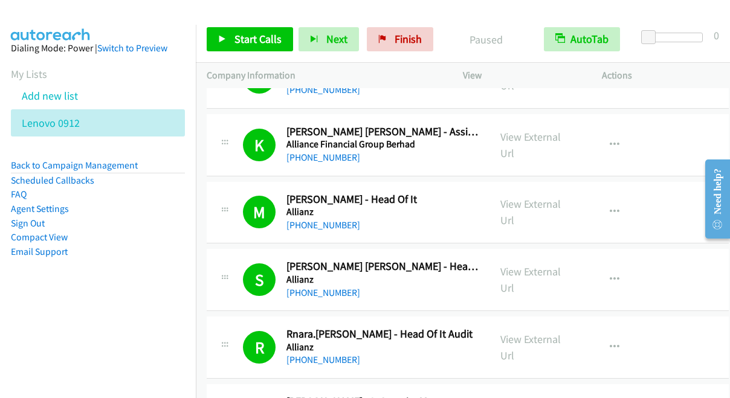
click at [213, 18] on div "Start Calls Pause Next Finish Paused AutoTab AutoTab 0" at bounding box center [463, 39] width 534 height 47
click at [253, 41] on span "Start Calls" at bounding box center [258, 39] width 47 height 14
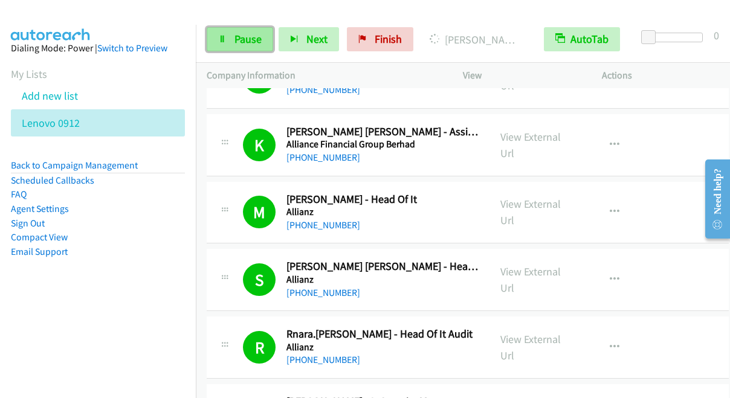
click at [260, 36] on span "Pause" at bounding box center [248, 39] width 27 height 14
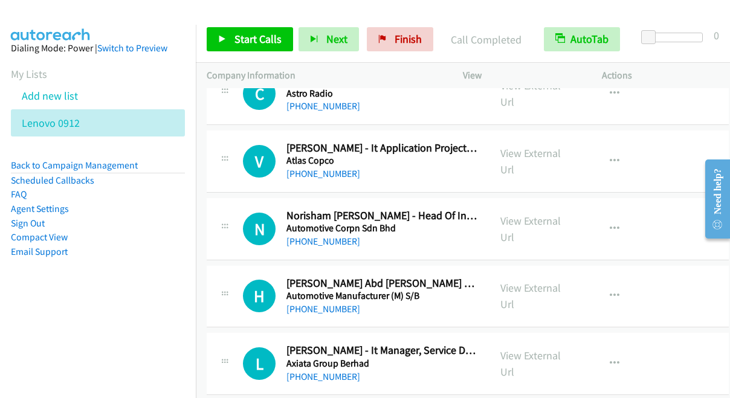
scroll to position [5441, 0]
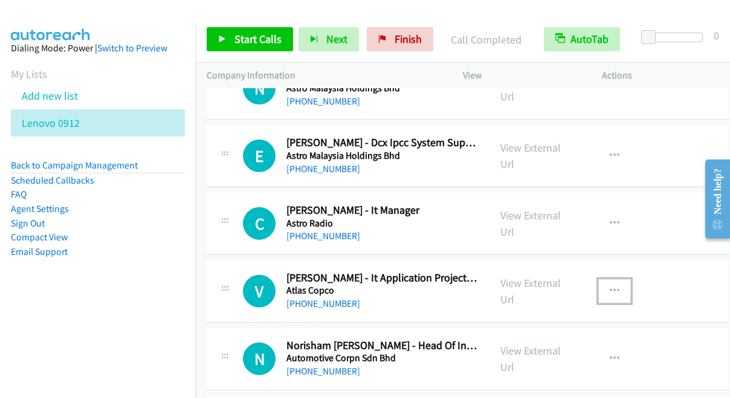
click at [610, 287] on icon "button" at bounding box center [615, 292] width 10 height 10
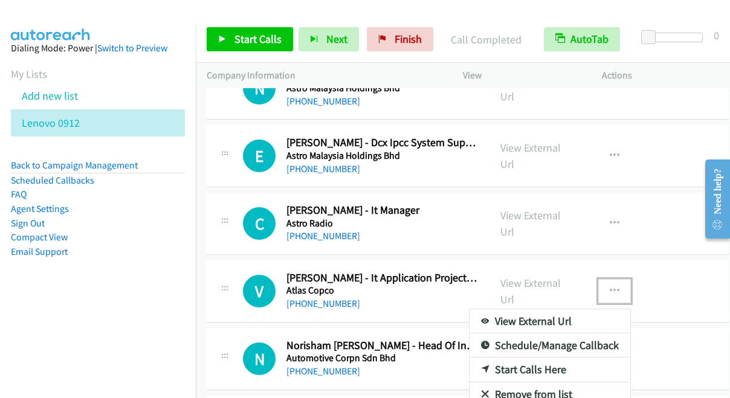
click at [521, 364] on link "Start Calls Here" at bounding box center [550, 370] width 161 height 24
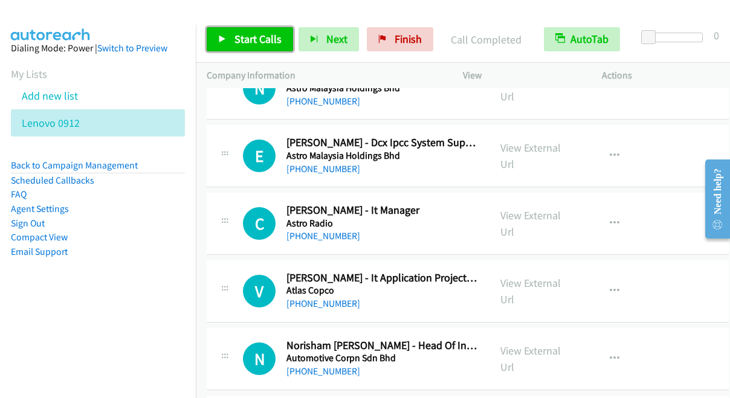
click at [245, 44] on span "Start Calls" at bounding box center [258, 39] width 47 height 14
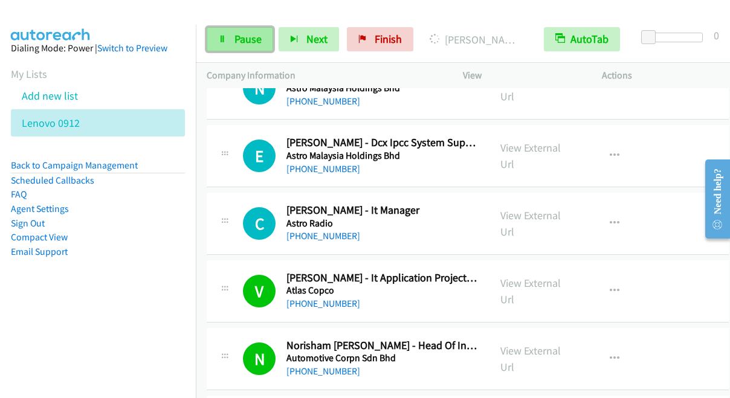
click at [244, 34] on span "Pause" at bounding box center [248, 39] width 27 height 14
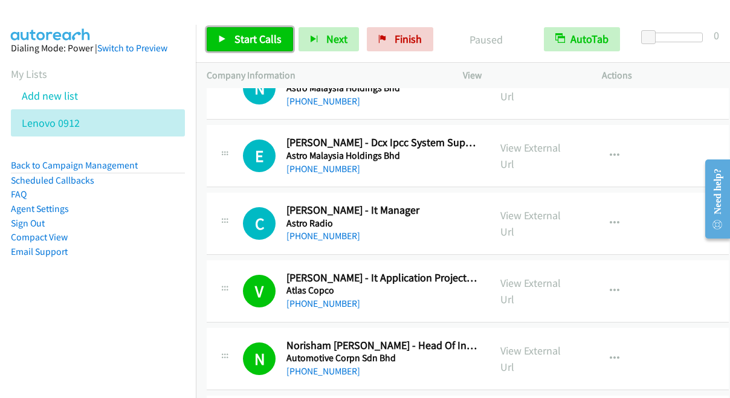
click at [244, 34] on span "Start Calls" at bounding box center [258, 39] width 47 height 14
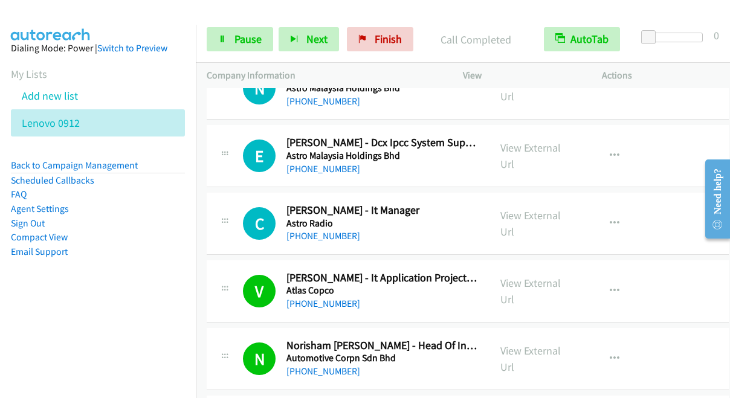
click at [207, 19] on div "Start Calls Pause Next Finish Call Completed AutoTab AutoTab 0" at bounding box center [463, 39] width 534 height 47
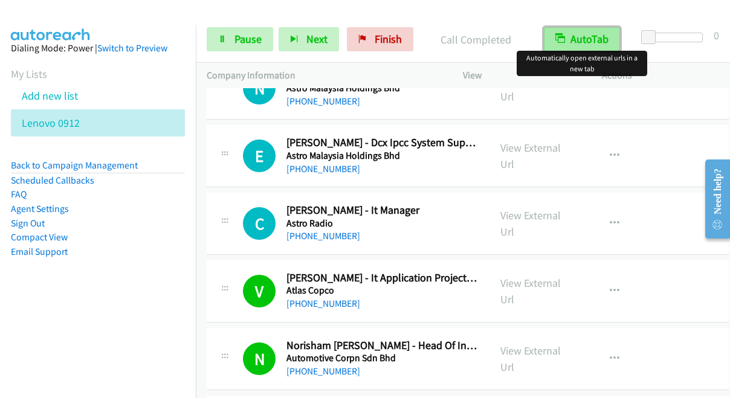
click at [563, 36] on icon "button" at bounding box center [561, 39] width 10 height 10
click at [563, 36] on icon "button" at bounding box center [561, 40] width 8 height 8
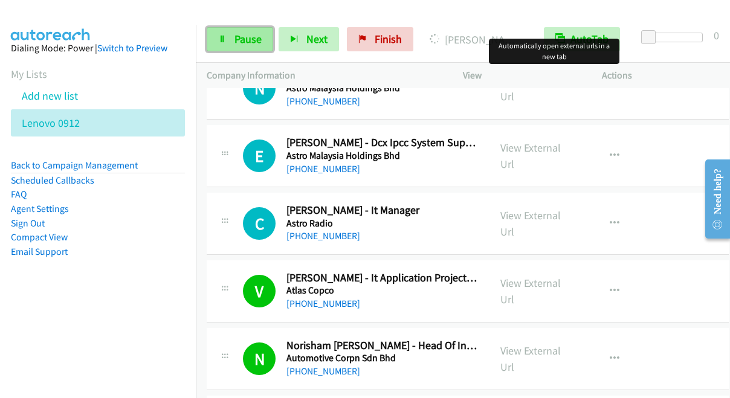
click at [245, 42] on span "Pause" at bounding box center [248, 39] width 27 height 14
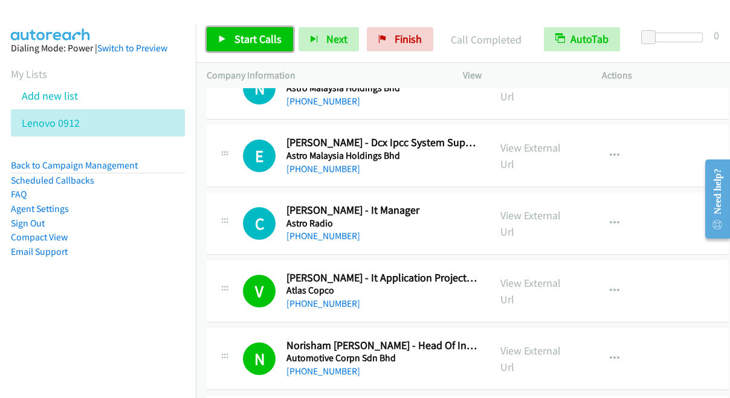
click at [271, 41] on span "Start Calls" at bounding box center [258, 39] width 47 height 14
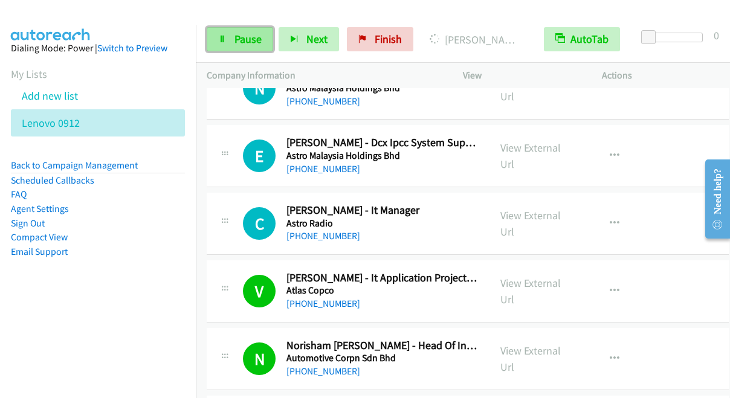
click at [239, 46] on link "Pause" at bounding box center [240, 39] width 67 height 24
